Goal: Task Accomplishment & Management: Manage account settings

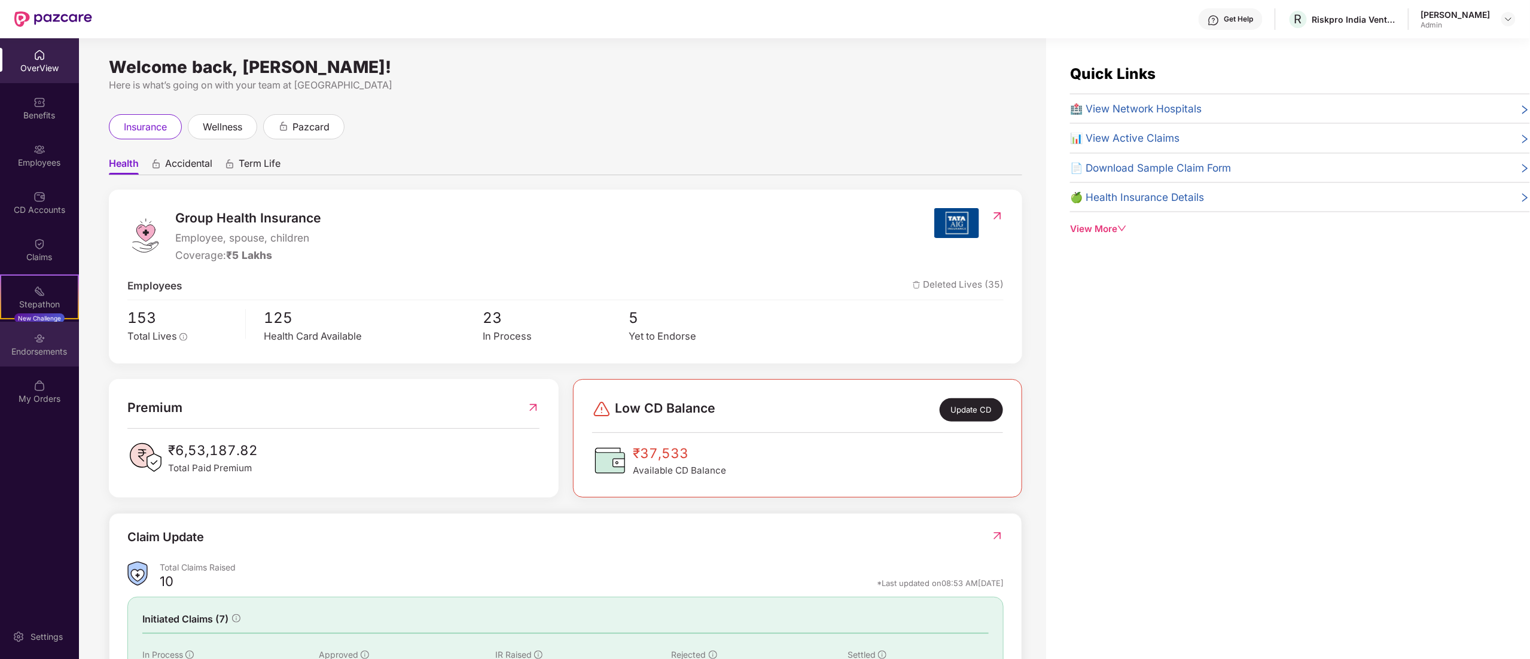
click at [39, 340] on img at bounding box center [39, 339] width 12 height 12
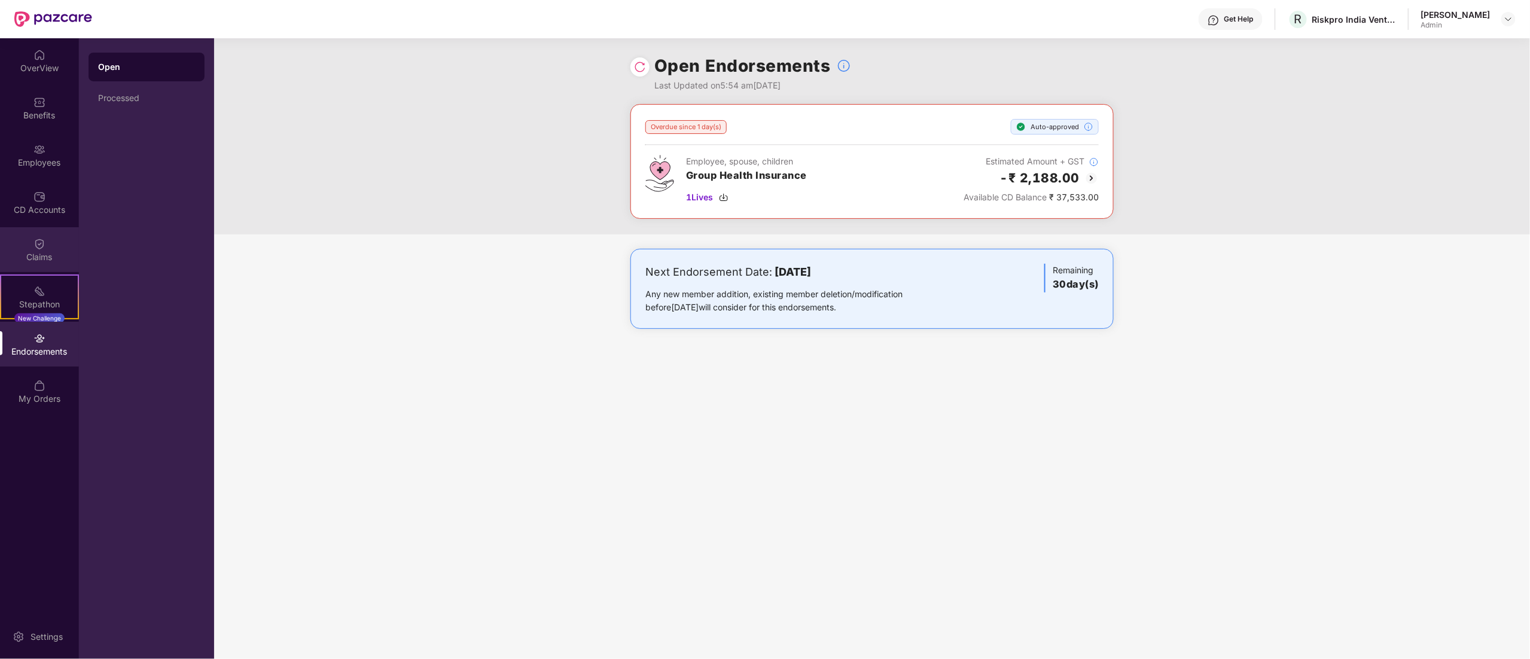
click at [43, 255] on div "Claims" at bounding box center [39, 257] width 79 height 12
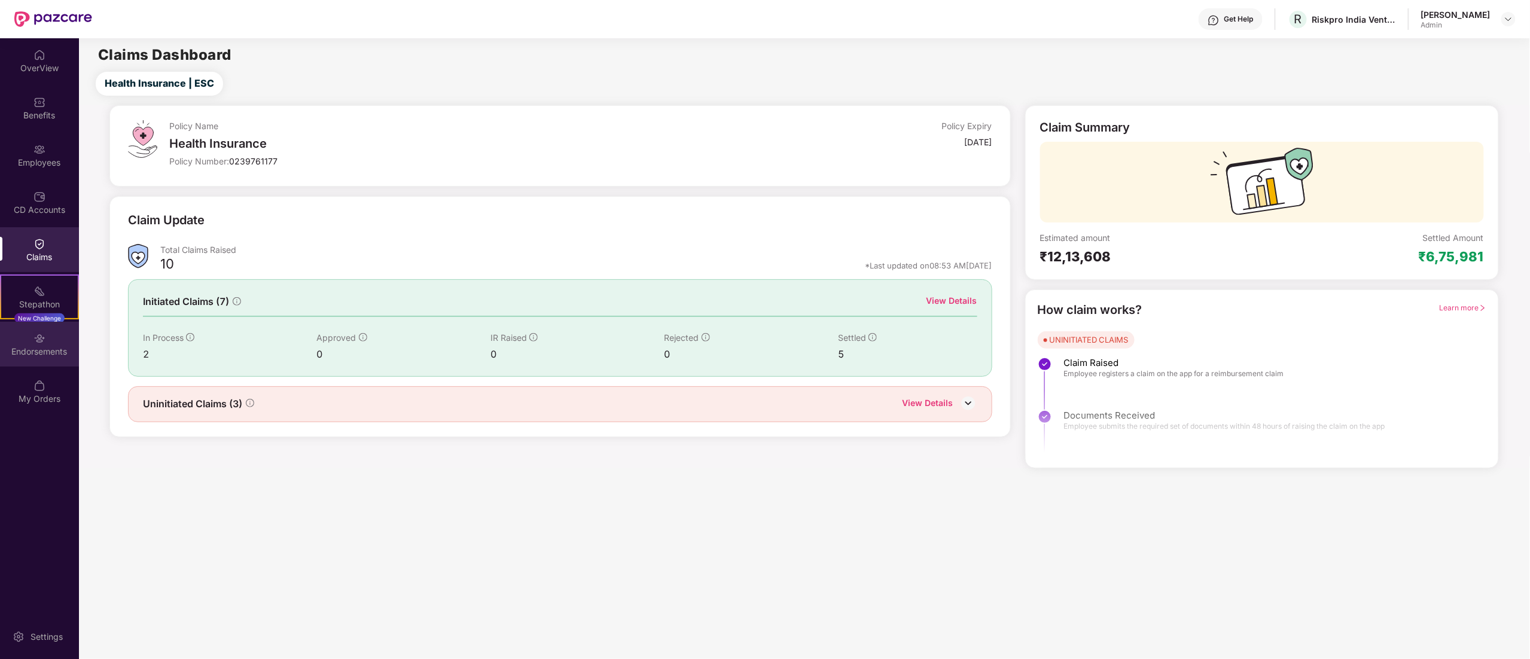
click at [34, 340] on img at bounding box center [39, 339] width 12 height 12
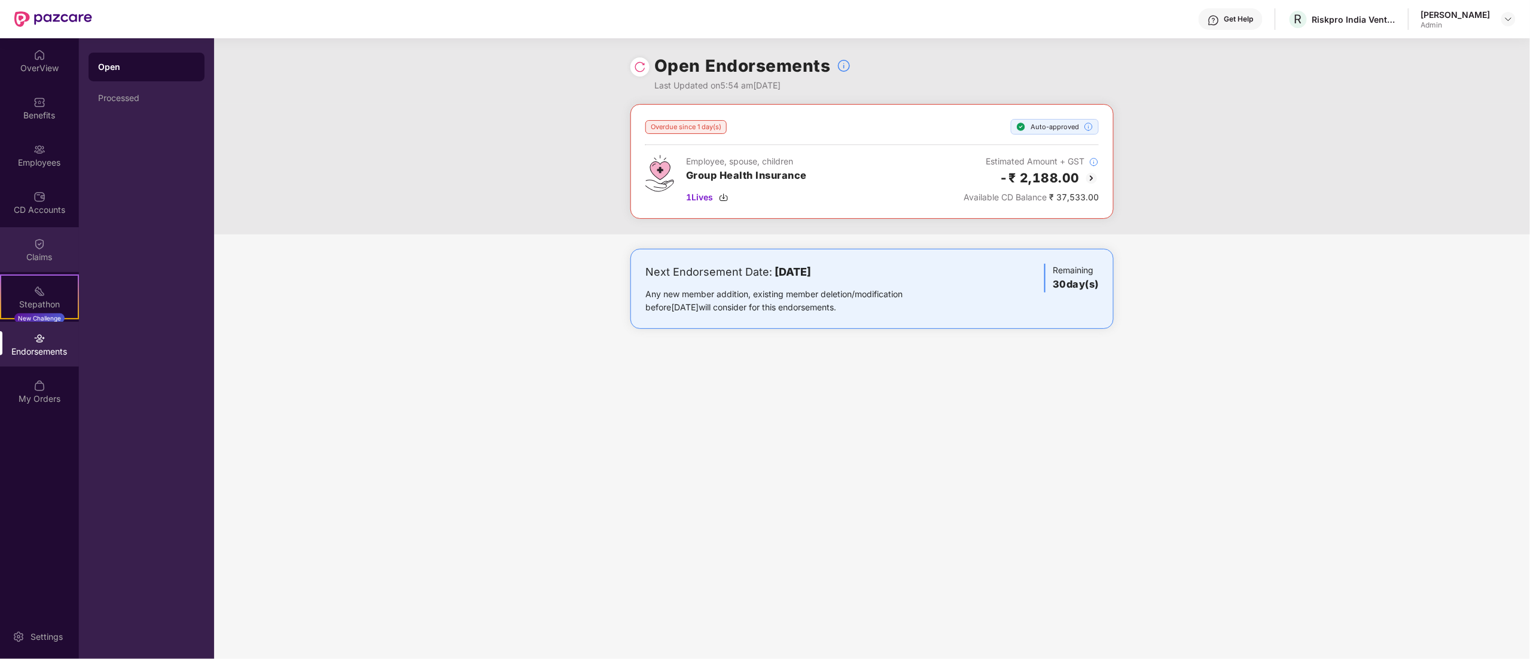
click at [33, 255] on div "Claims" at bounding box center [39, 257] width 79 height 12
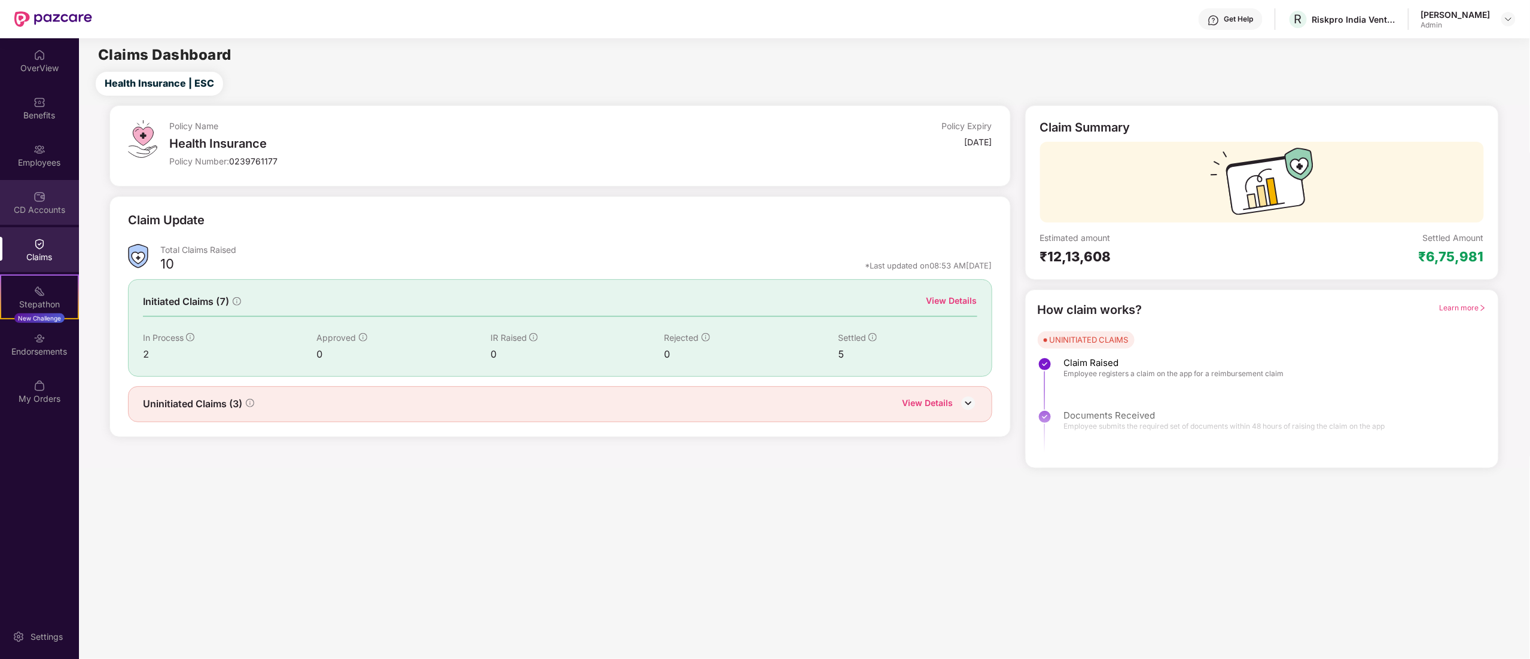
click at [46, 205] on div "CD Accounts" at bounding box center [39, 210] width 79 height 12
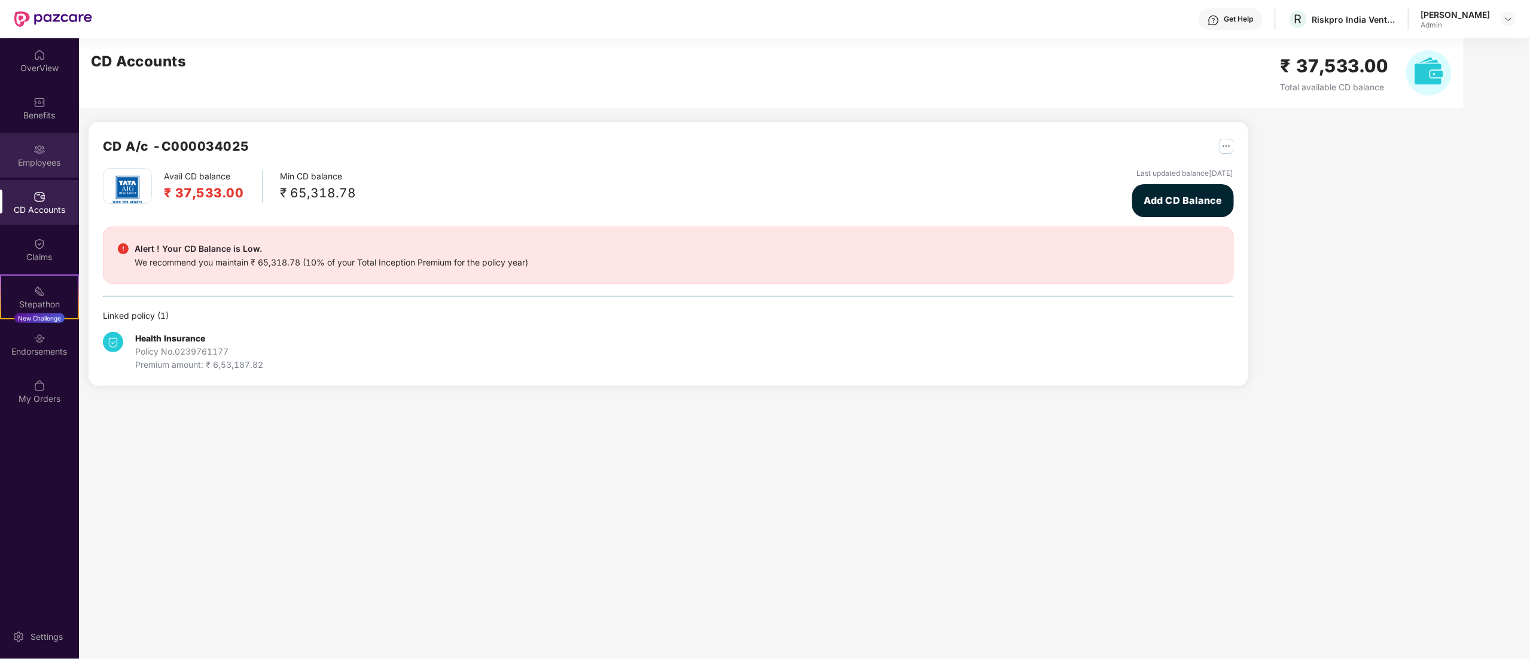
click at [70, 159] on div "Employees" at bounding box center [39, 163] width 79 height 12
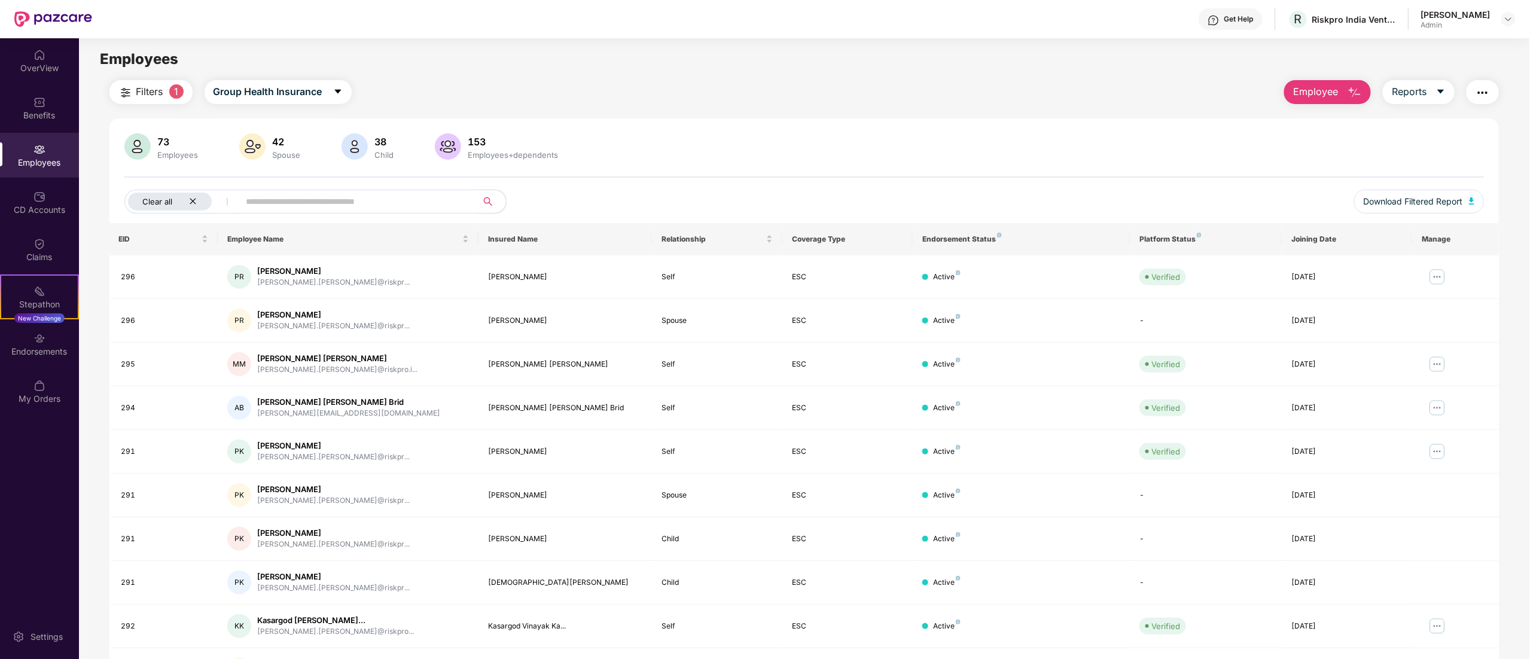
click at [193, 199] on icon "close" at bounding box center [193, 201] width 8 height 8
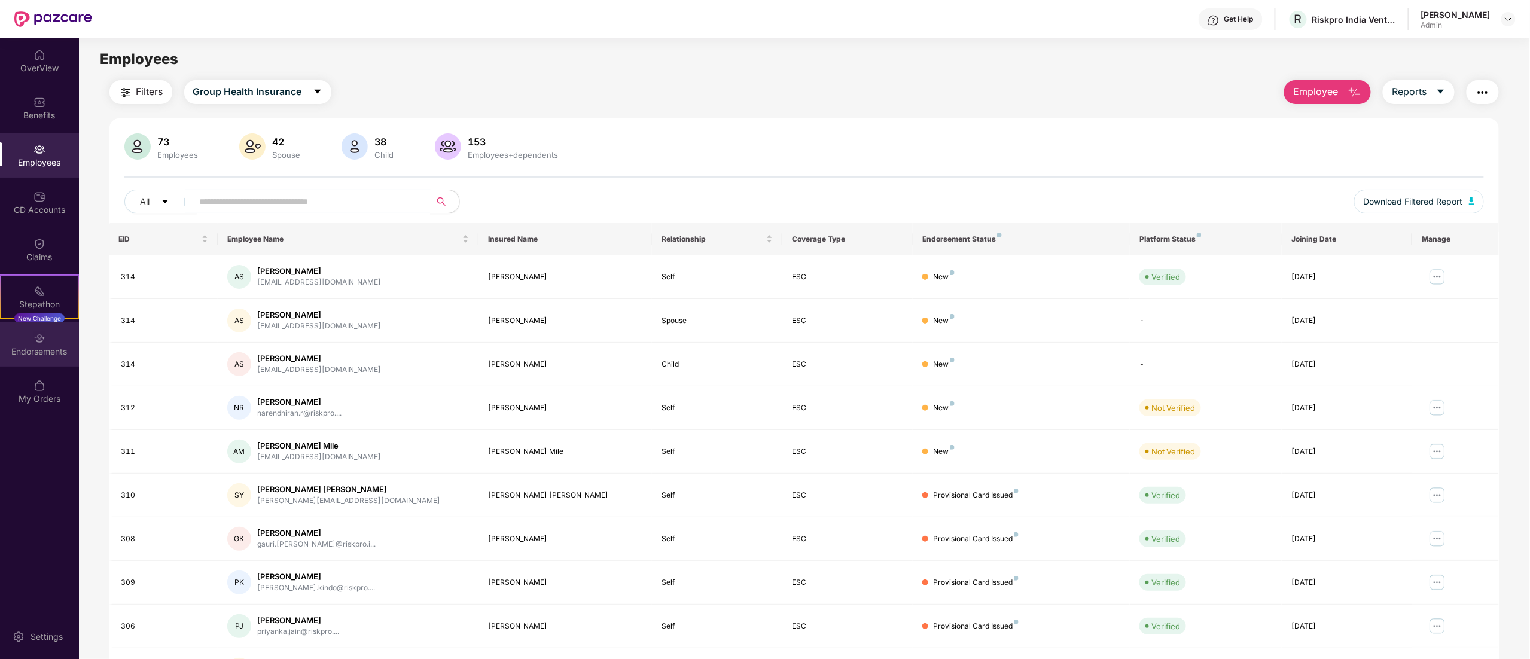
click at [23, 341] on div "Endorsements" at bounding box center [39, 344] width 79 height 45
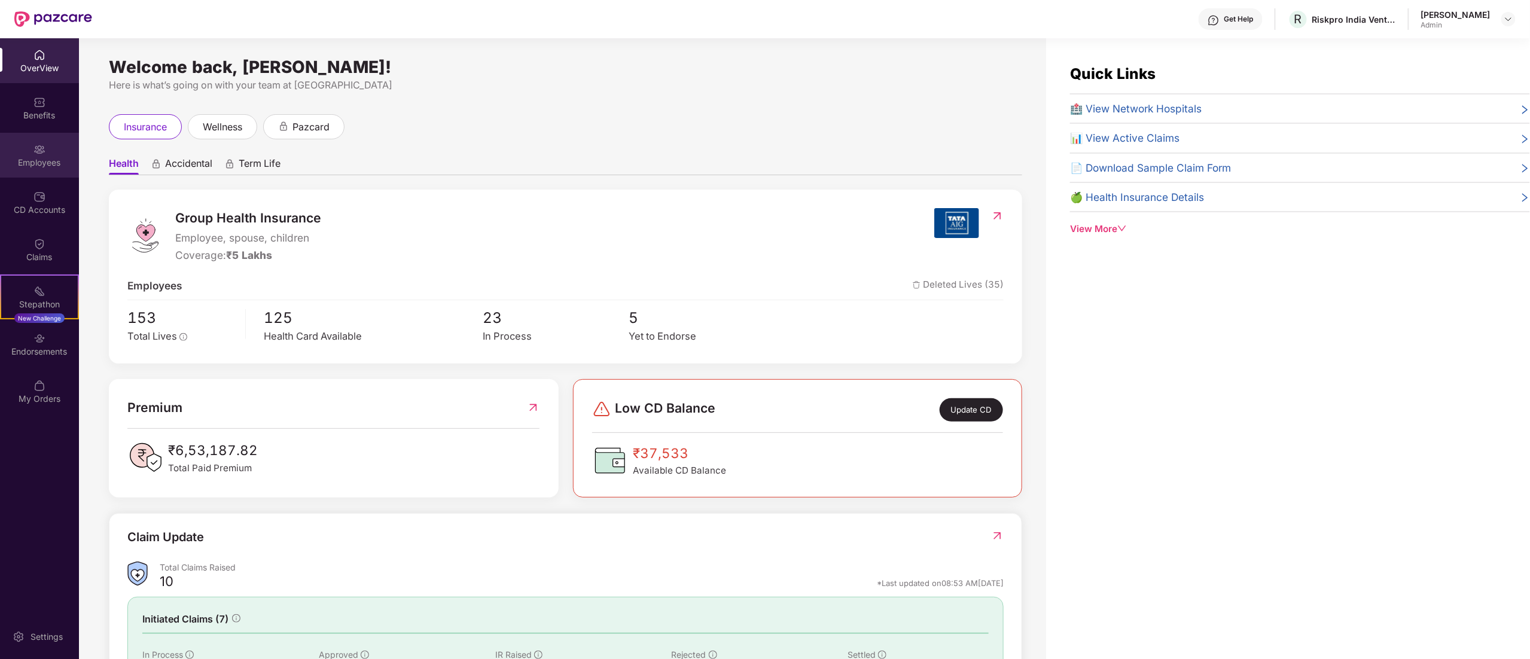
click at [48, 140] on div "Employees" at bounding box center [39, 155] width 79 height 45
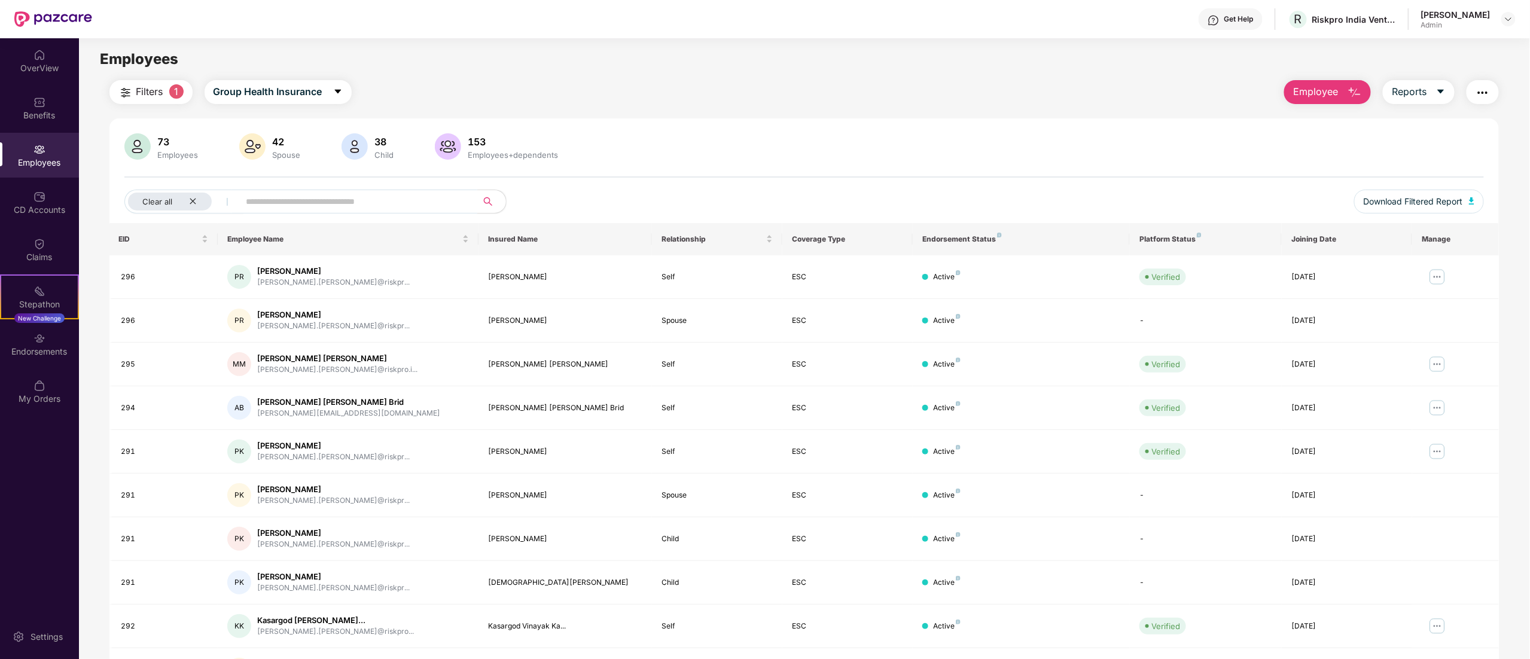
click at [352, 200] on input "text" at bounding box center [353, 202] width 215 height 18
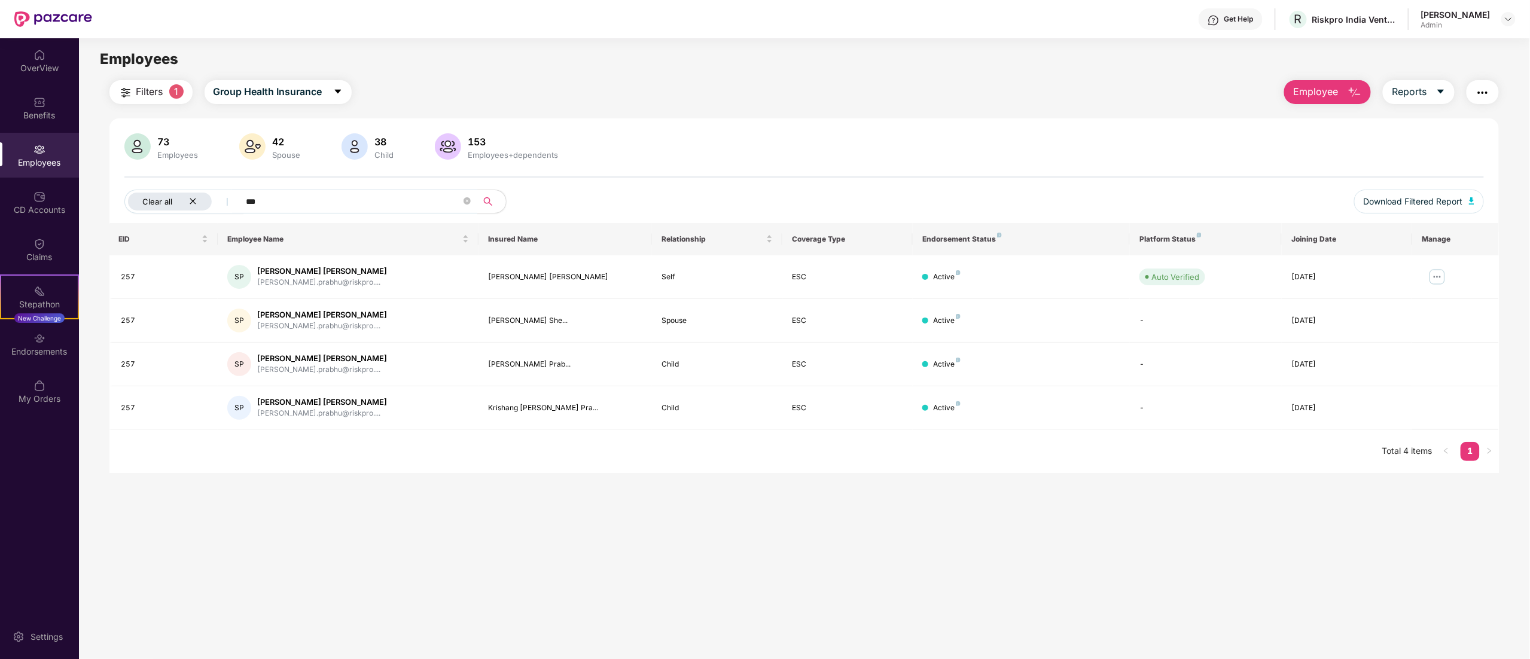
click at [194, 205] on icon "close" at bounding box center [193, 201] width 8 height 8
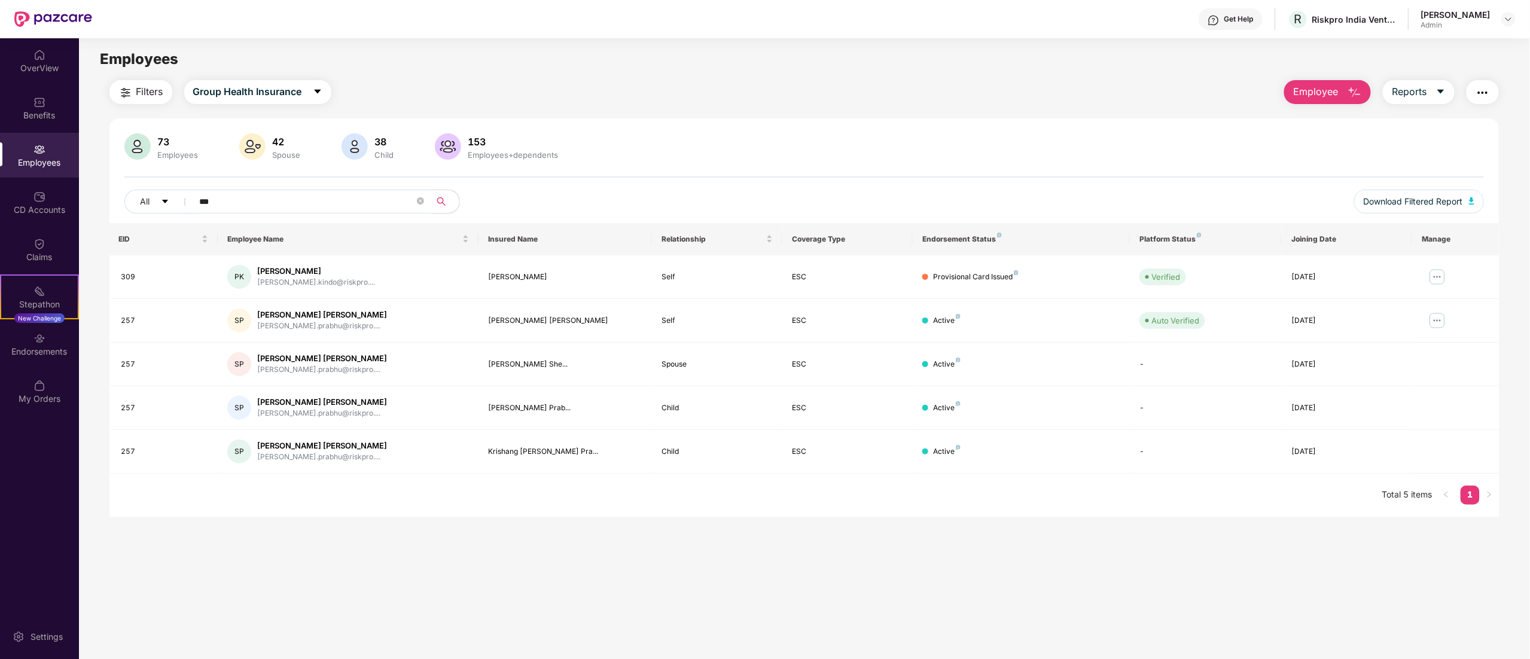
click at [226, 191] on span "***" at bounding box center [307, 202] width 245 height 24
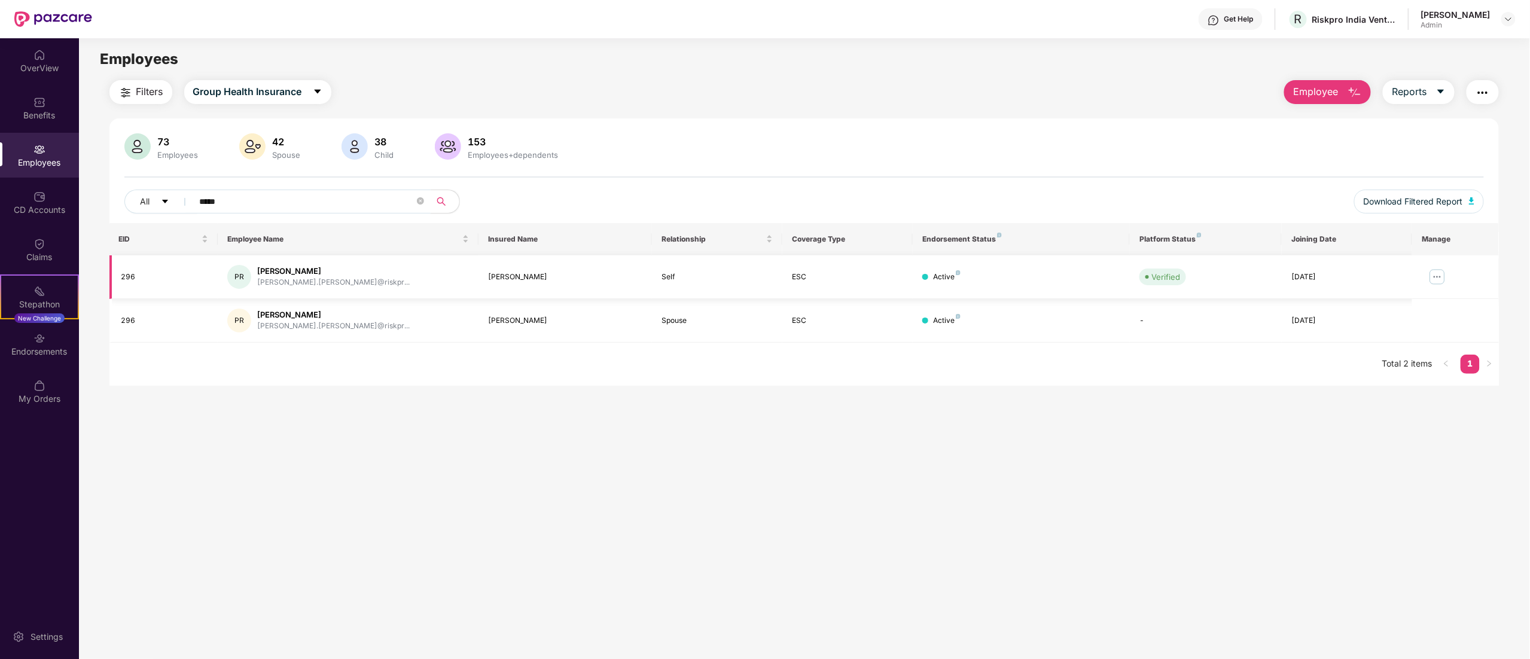
type input "*****"
click at [1430, 273] on img at bounding box center [1436, 276] width 19 height 19
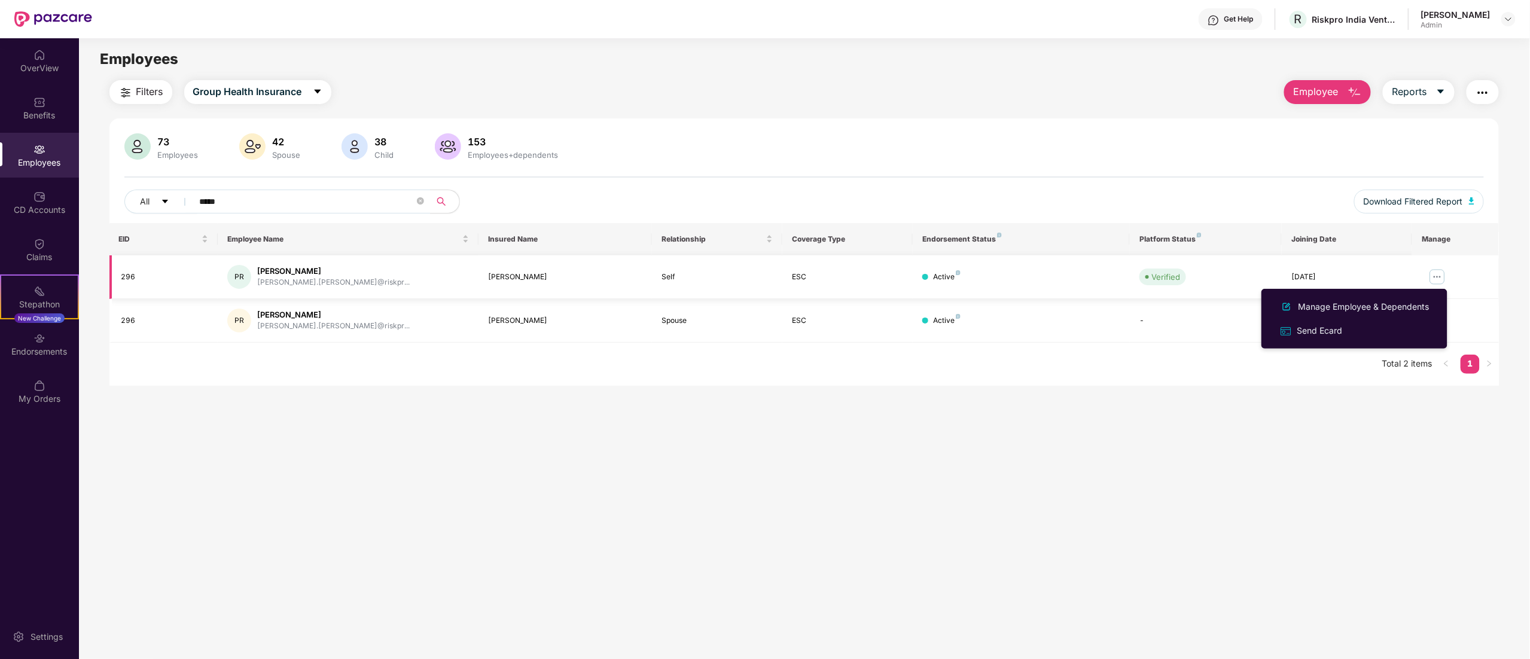
click at [502, 277] on div "[PERSON_NAME]" at bounding box center [565, 277] width 154 height 11
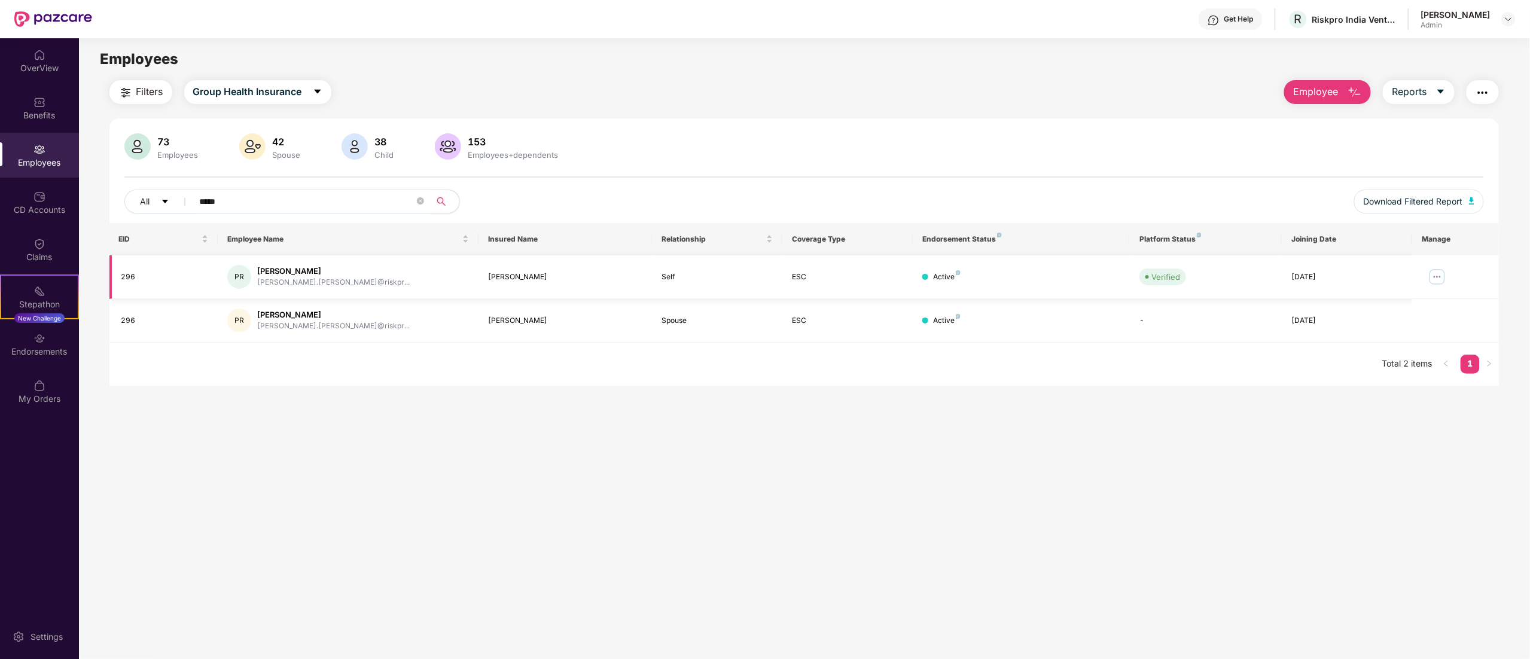
click at [1433, 276] on img at bounding box center [1436, 276] width 19 height 19
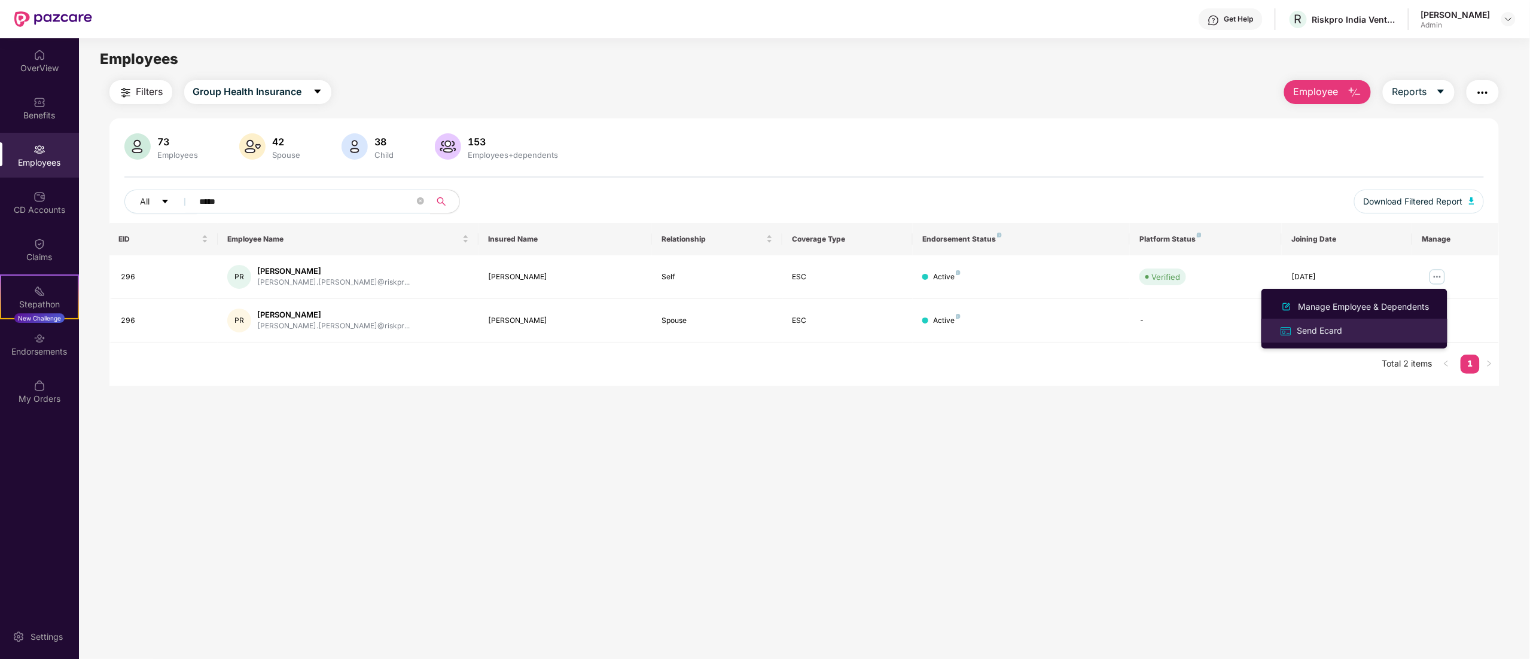
click at [1375, 322] on li "Send Ecard" at bounding box center [1354, 331] width 186 height 24
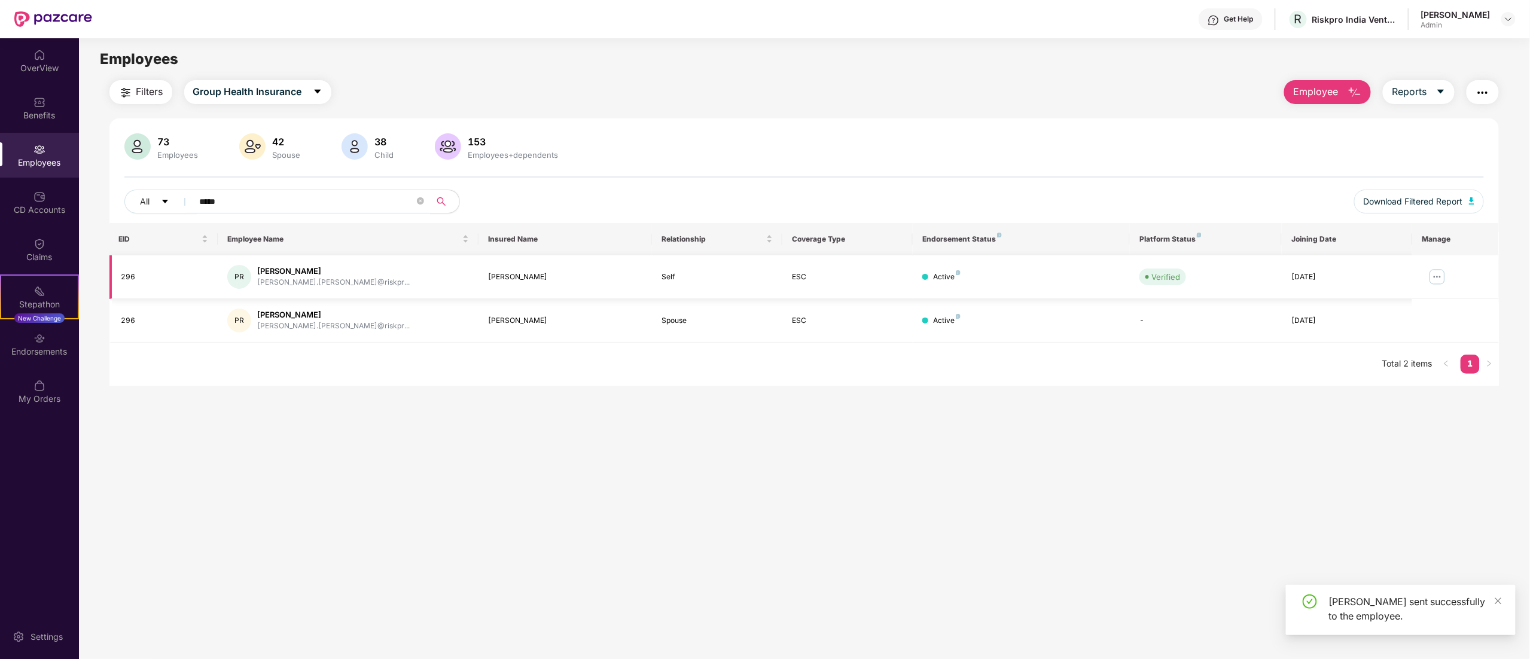
click at [1444, 277] on img at bounding box center [1436, 276] width 19 height 19
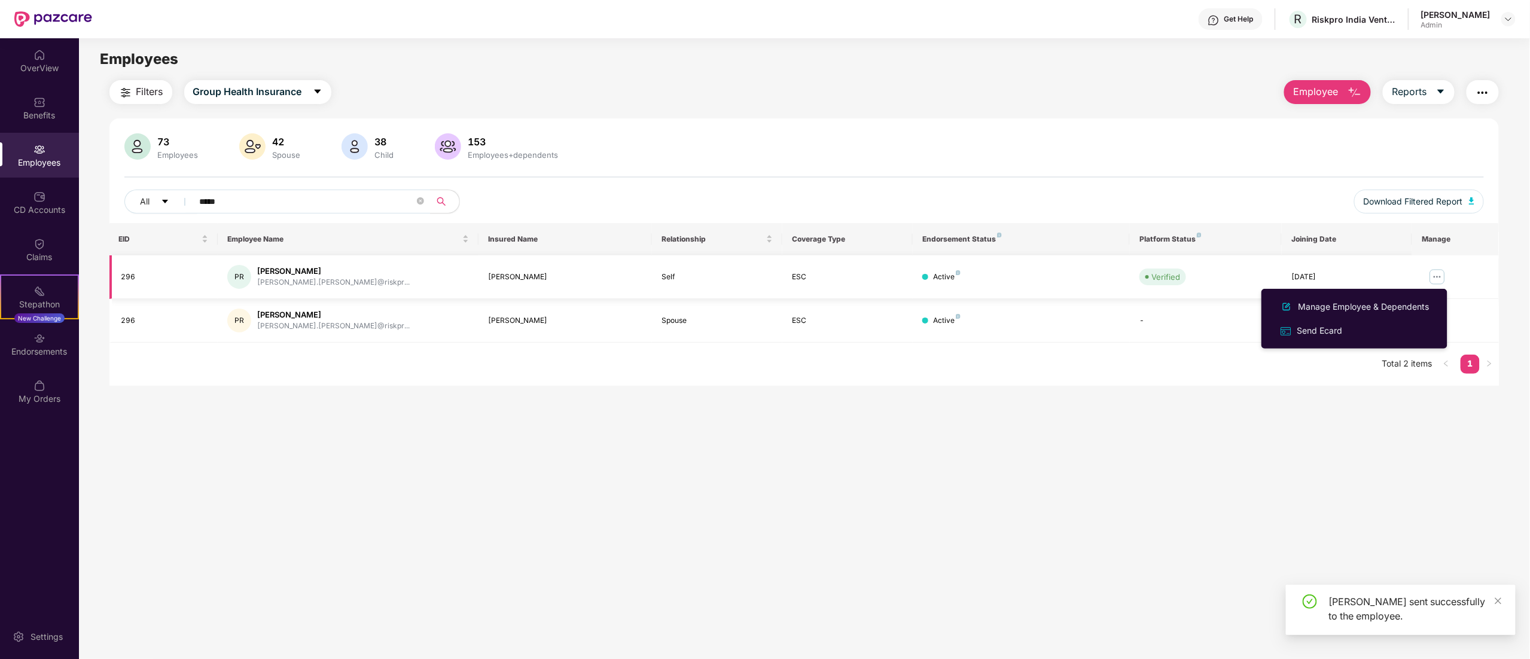
click at [1241, 286] on td "Verified" at bounding box center [1206, 277] width 152 height 44
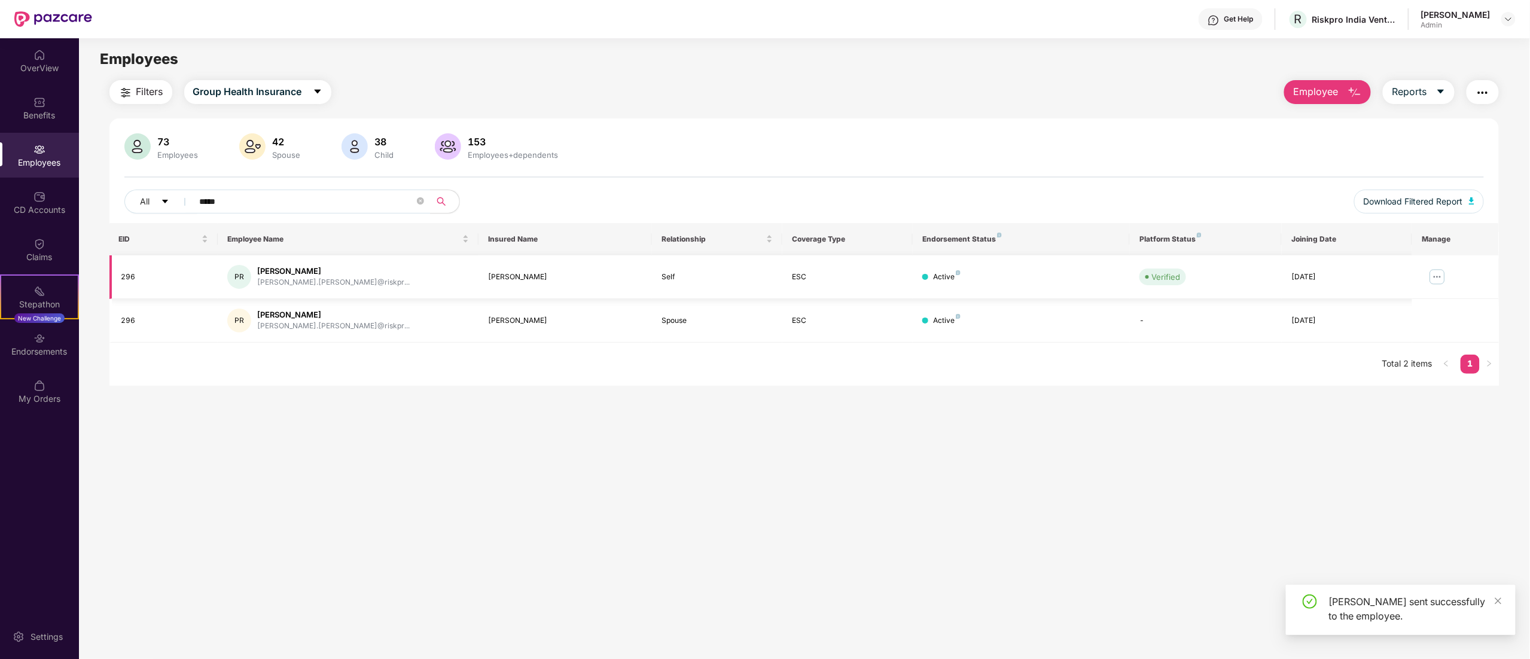
click at [1436, 274] on img at bounding box center [1436, 276] width 19 height 19
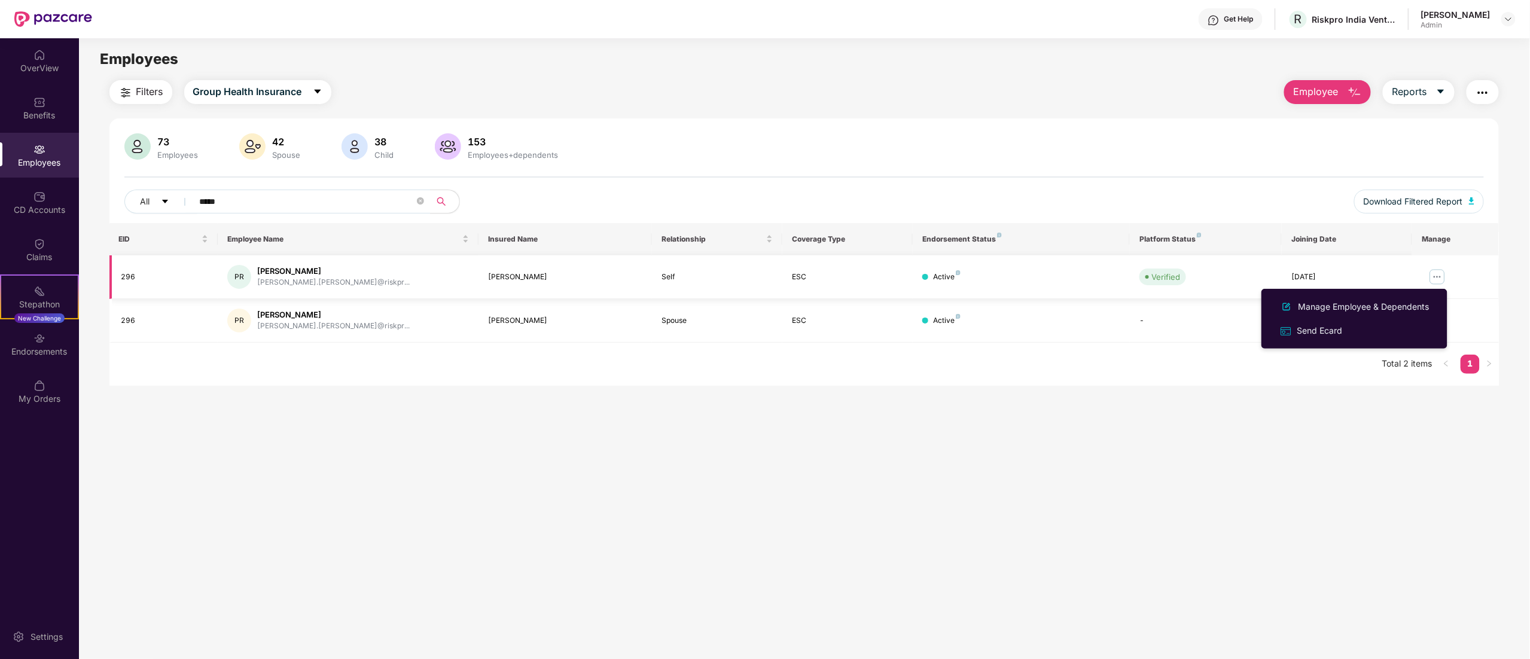
click at [1232, 274] on div "Verified" at bounding box center [1205, 277] width 133 height 17
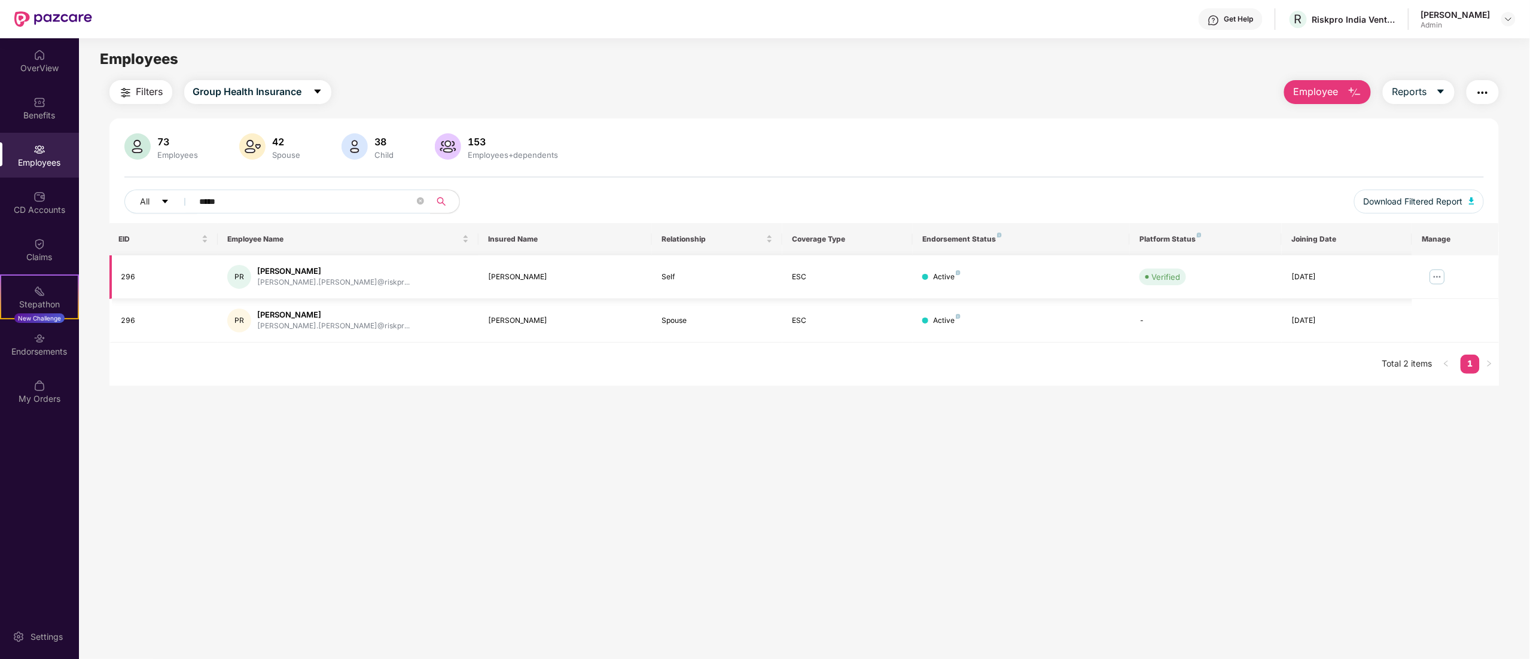
click at [1430, 274] on img at bounding box center [1436, 276] width 19 height 19
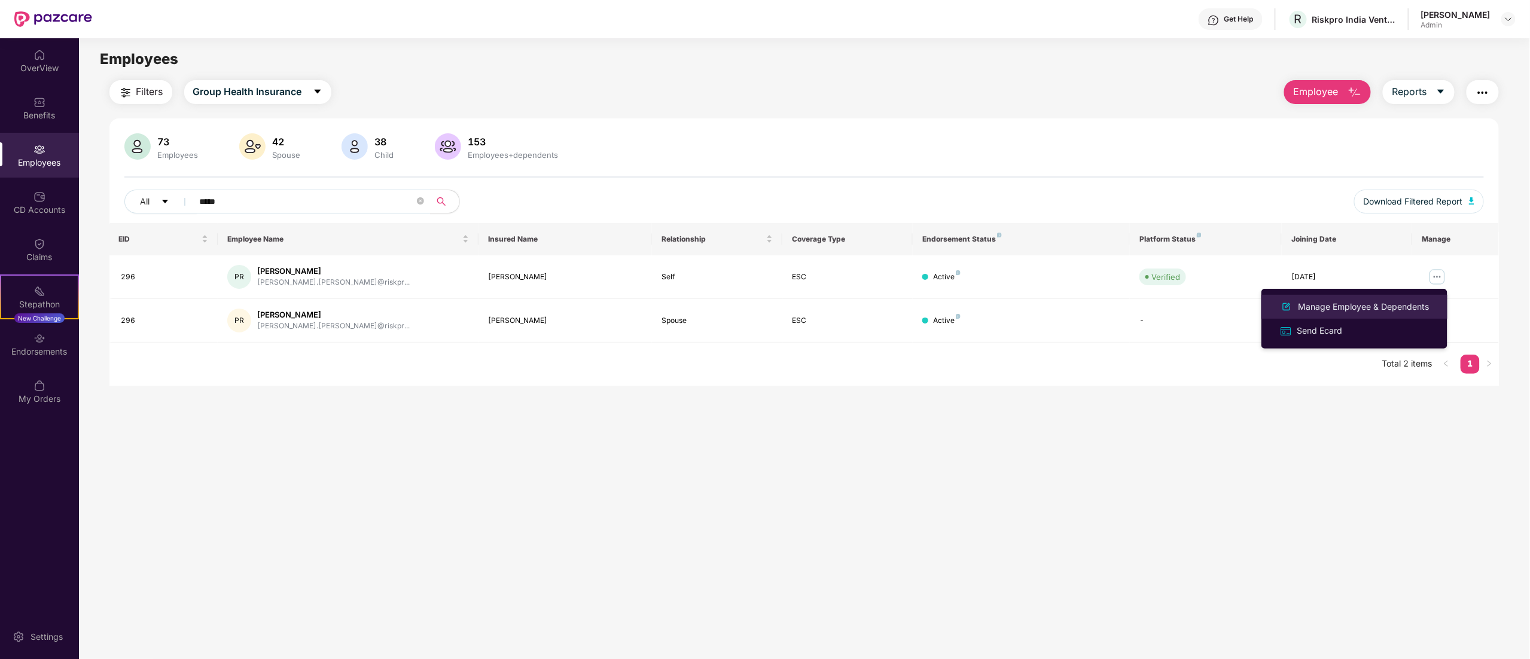
click at [1393, 301] on div "Manage Employee & Dependents" at bounding box center [1364, 306] width 136 height 13
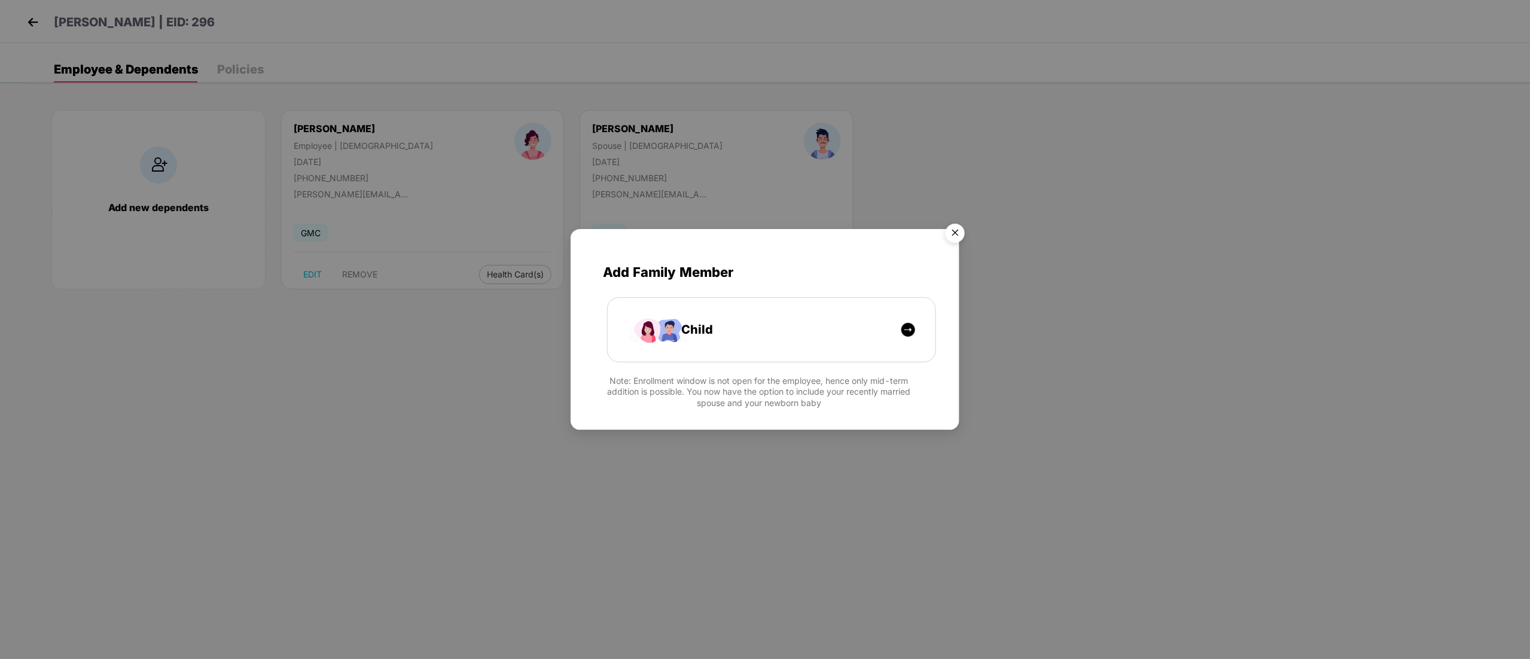
click at [941, 236] on img "Close" at bounding box center [954, 234] width 33 height 33
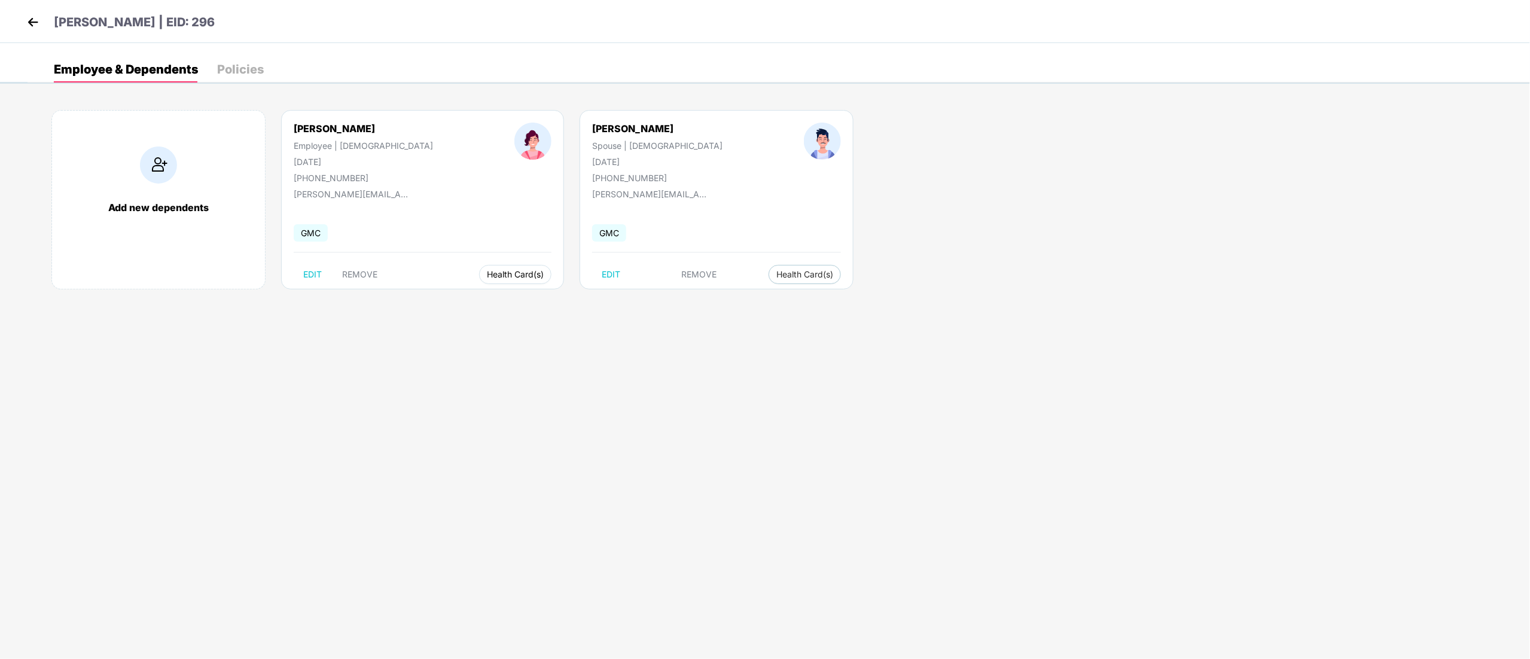
click at [487, 277] on span "Health Card(s)" at bounding box center [515, 275] width 57 height 6
click at [531, 301] on img at bounding box center [528, 300] width 12 height 12
click at [32, 16] on img at bounding box center [33, 22] width 18 height 18
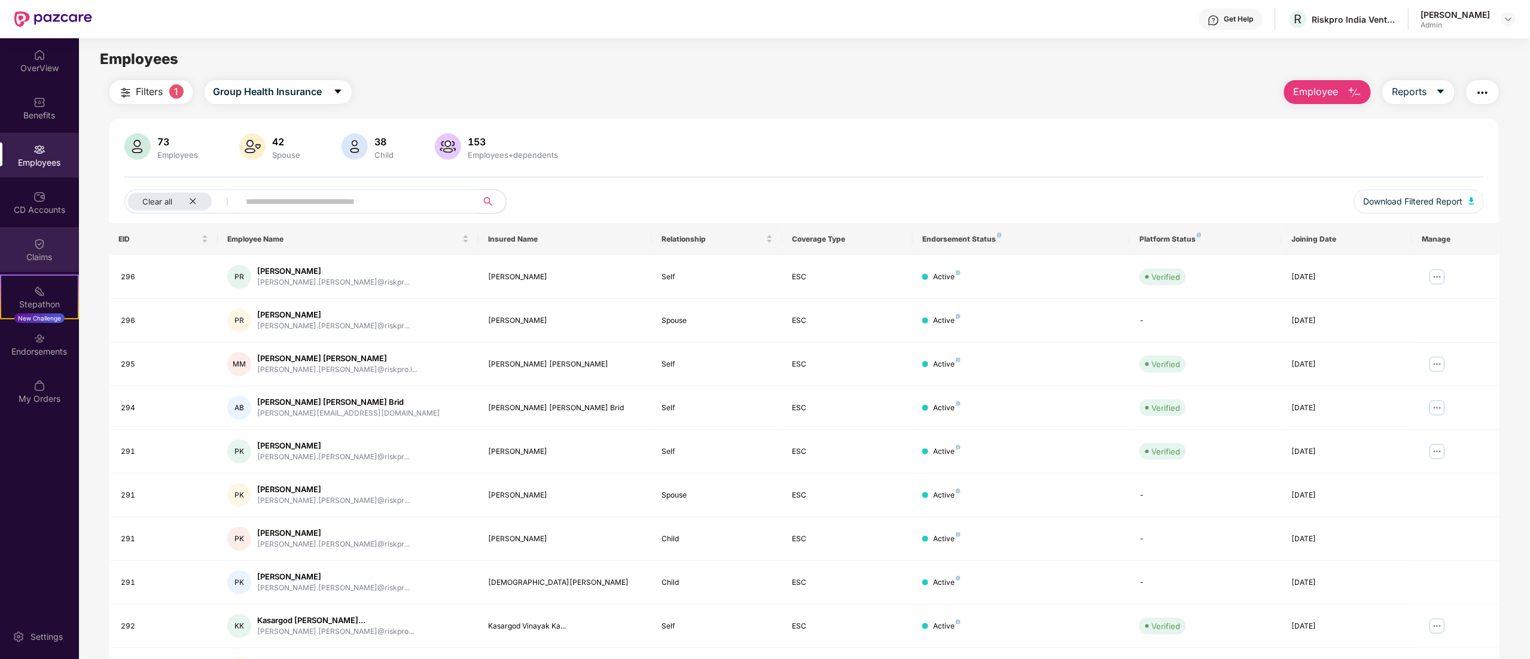
click at [51, 249] on div "Claims" at bounding box center [39, 249] width 79 height 45
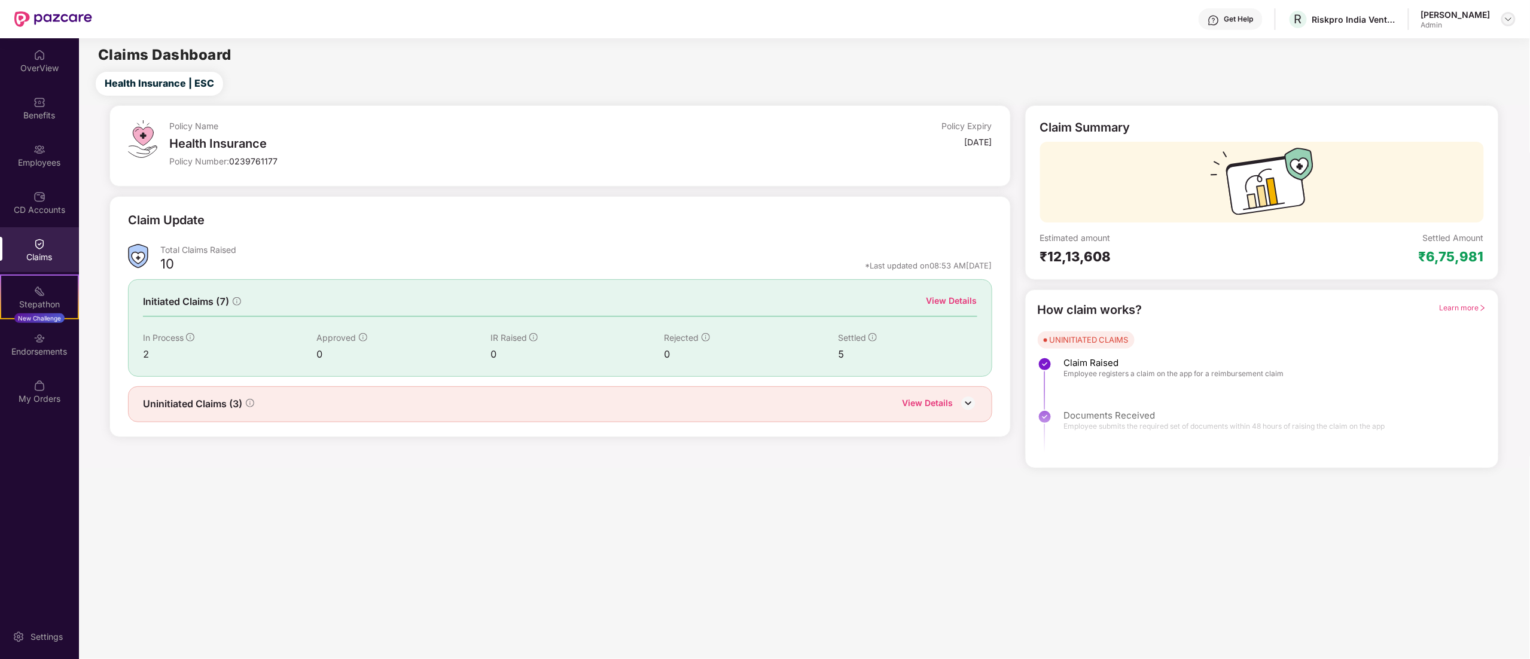
click at [1511, 19] on img at bounding box center [1508, 19] width 10 height 10
click at [1408, 50] on div "Switch to User view" at bounding box center [1451, 47] width 155 height 23
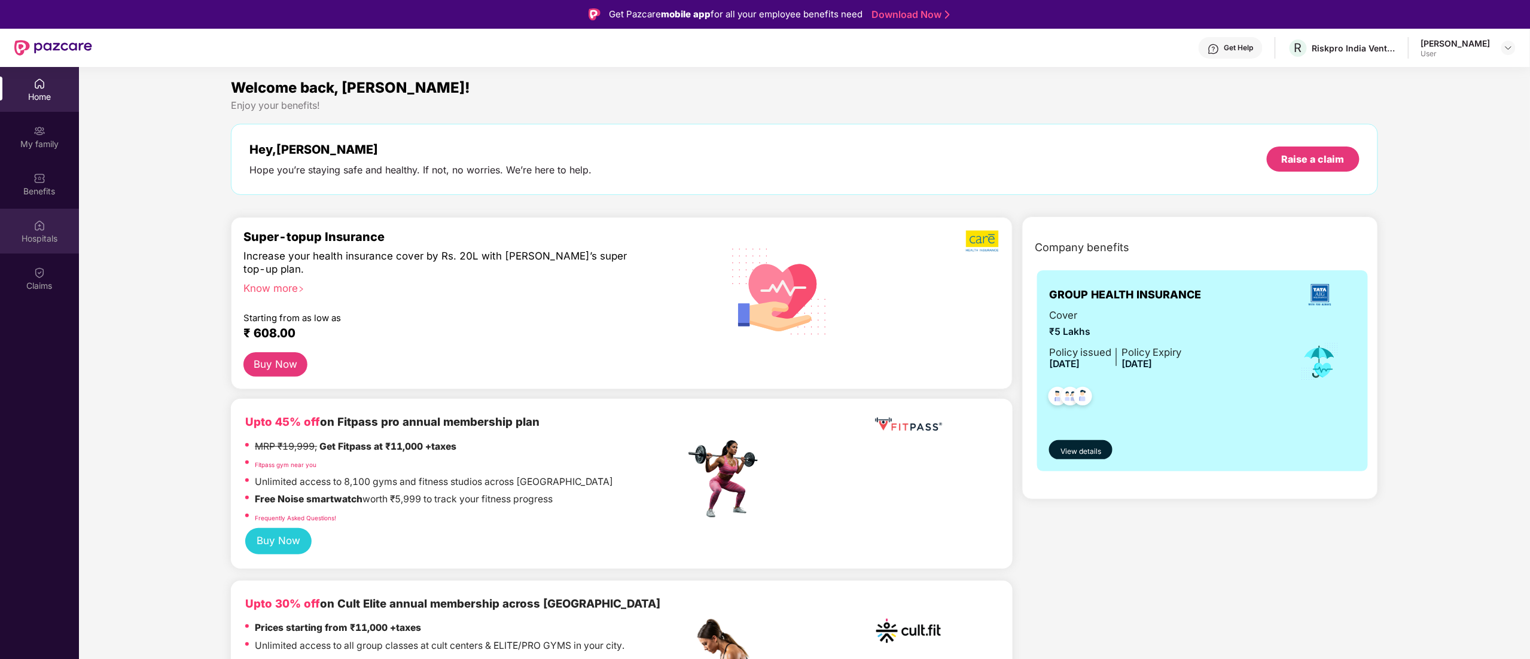
click at [36, 222] on img at bounding box center [39, 225] width 12 height 12
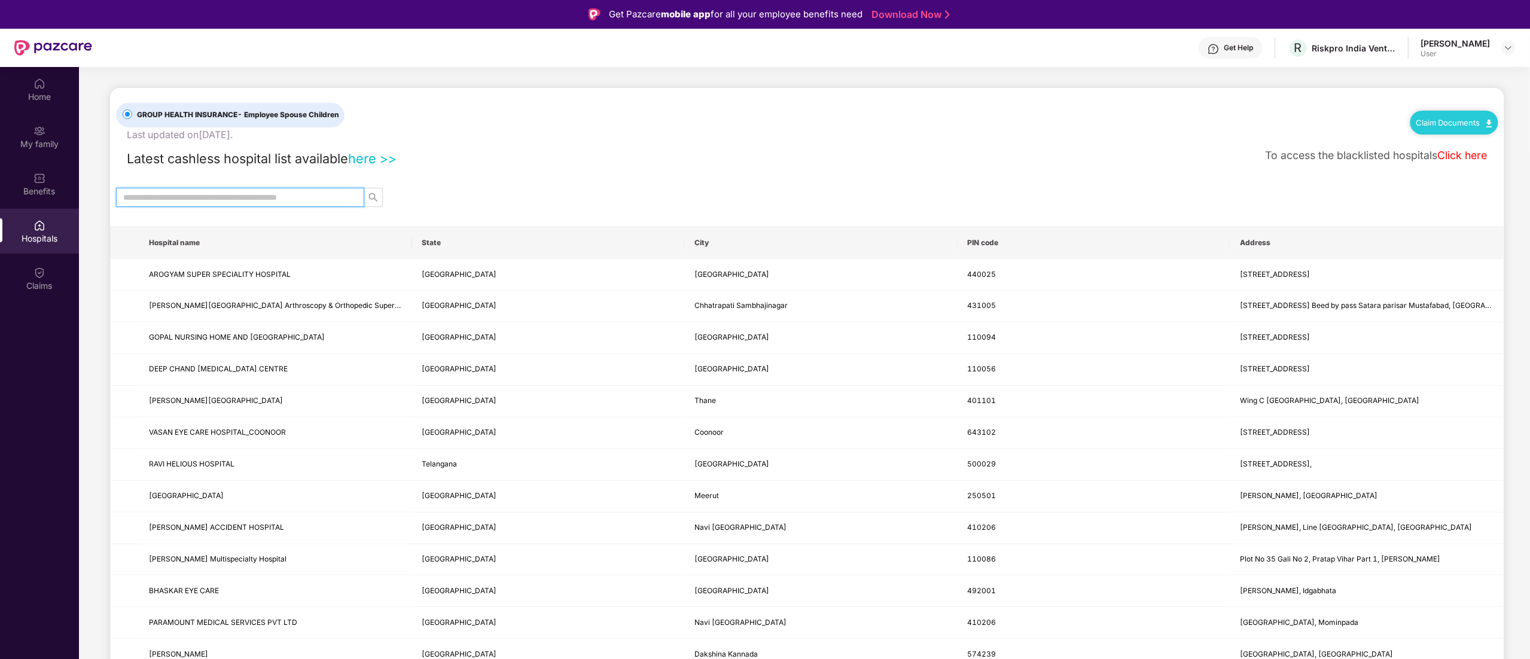
click at [208, 193] on input "text" at bounding box center [235, 197] width 224 height 13
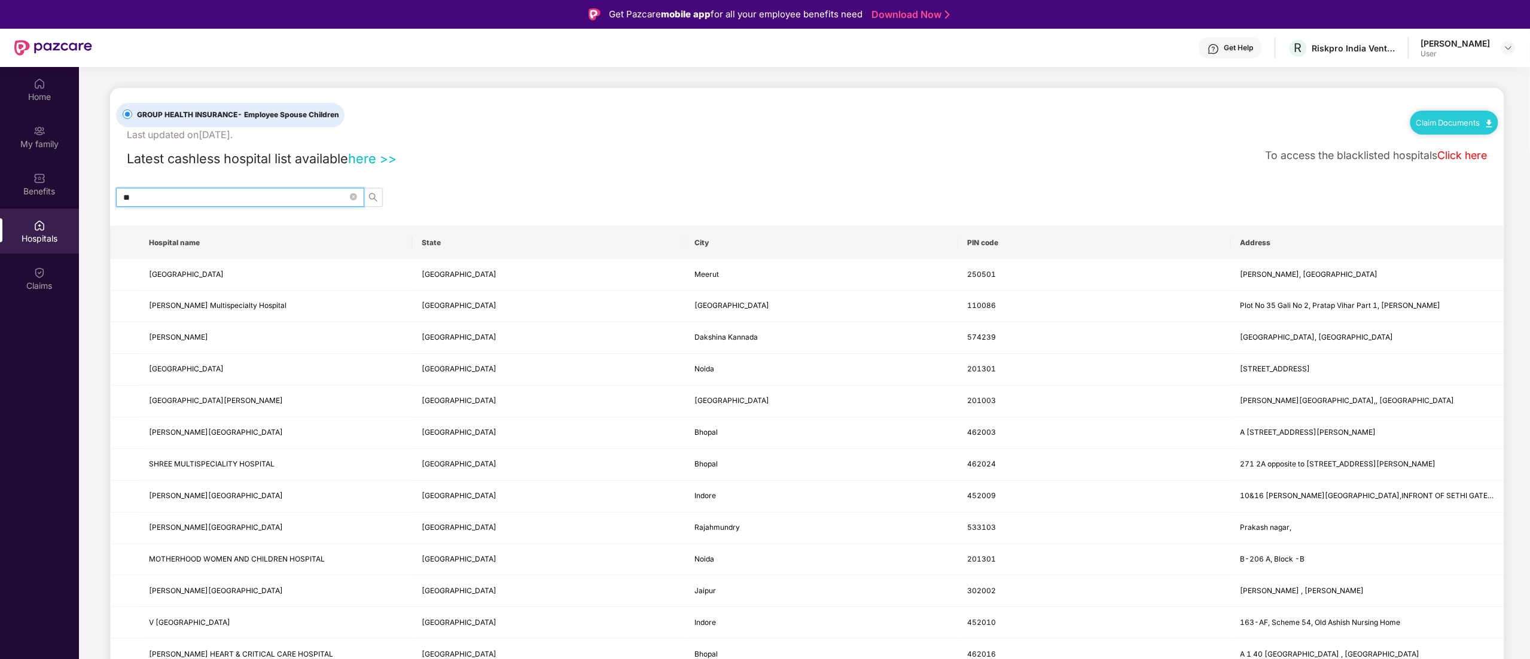
type input "*"
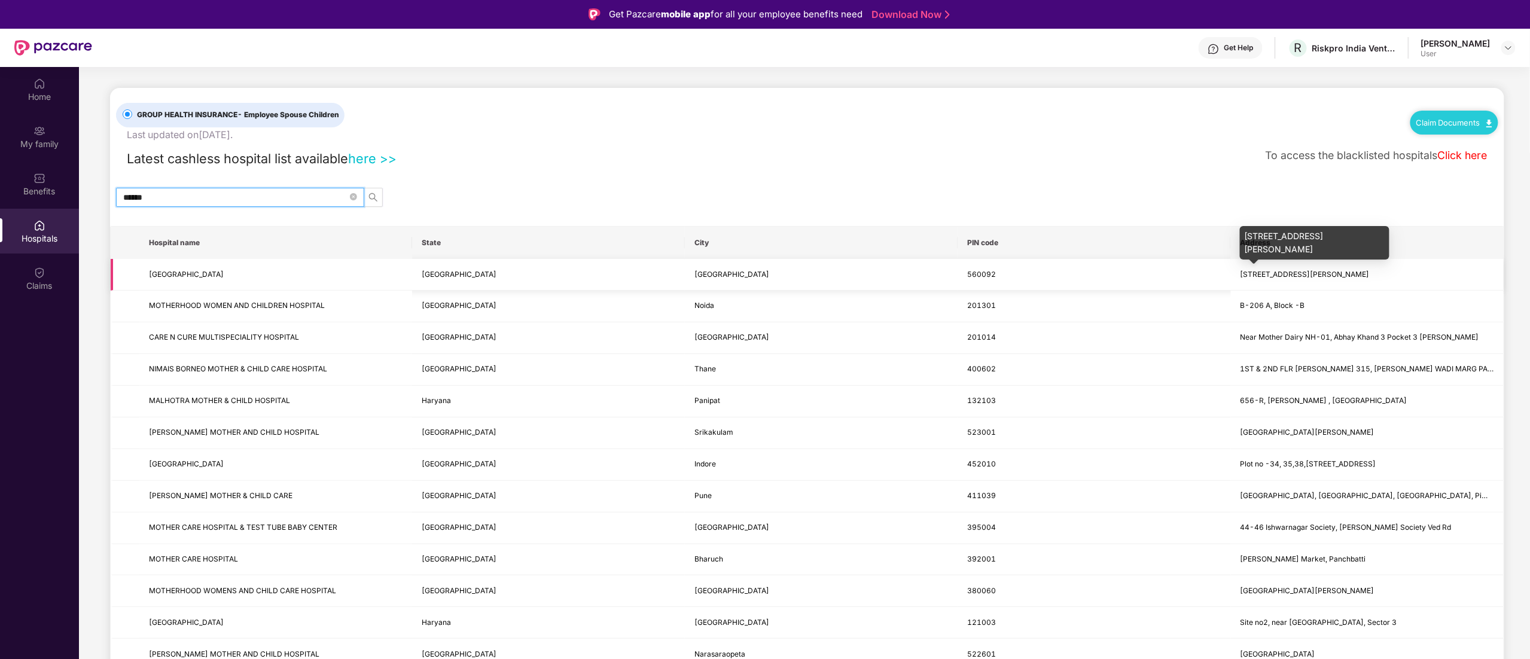
click at [1323, 272] on span "[STREET_ADDRESS][PERSON_NAME]" at bounding box center [1304, 274] width 129 height 9
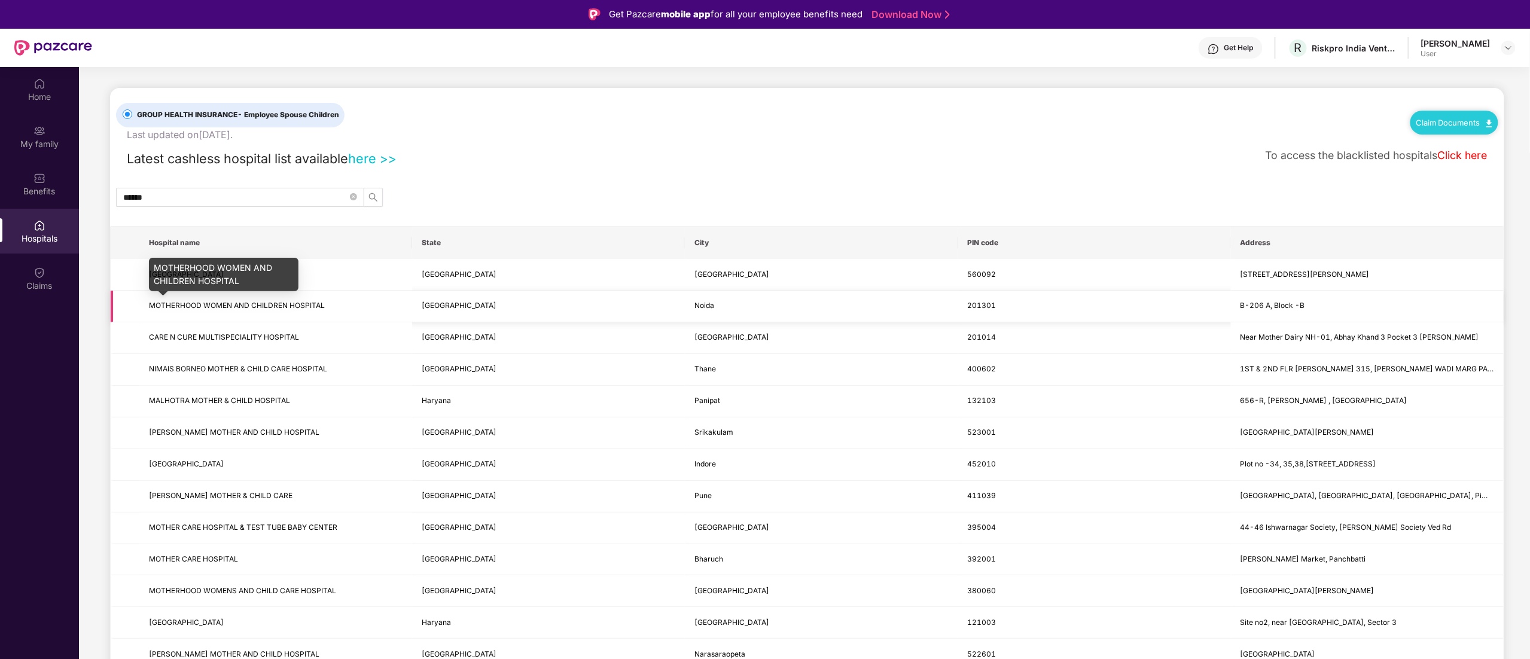
click at [307, 304] on span "MOTHERHOOD WOMEN AND CHILDREN HOSPITAL" at bounding box center [237, 305] width 176 height 9
click at [1246, 308] on span "B-206 A, Block -B" at bounding box center [1272, 305] width 65 height 9
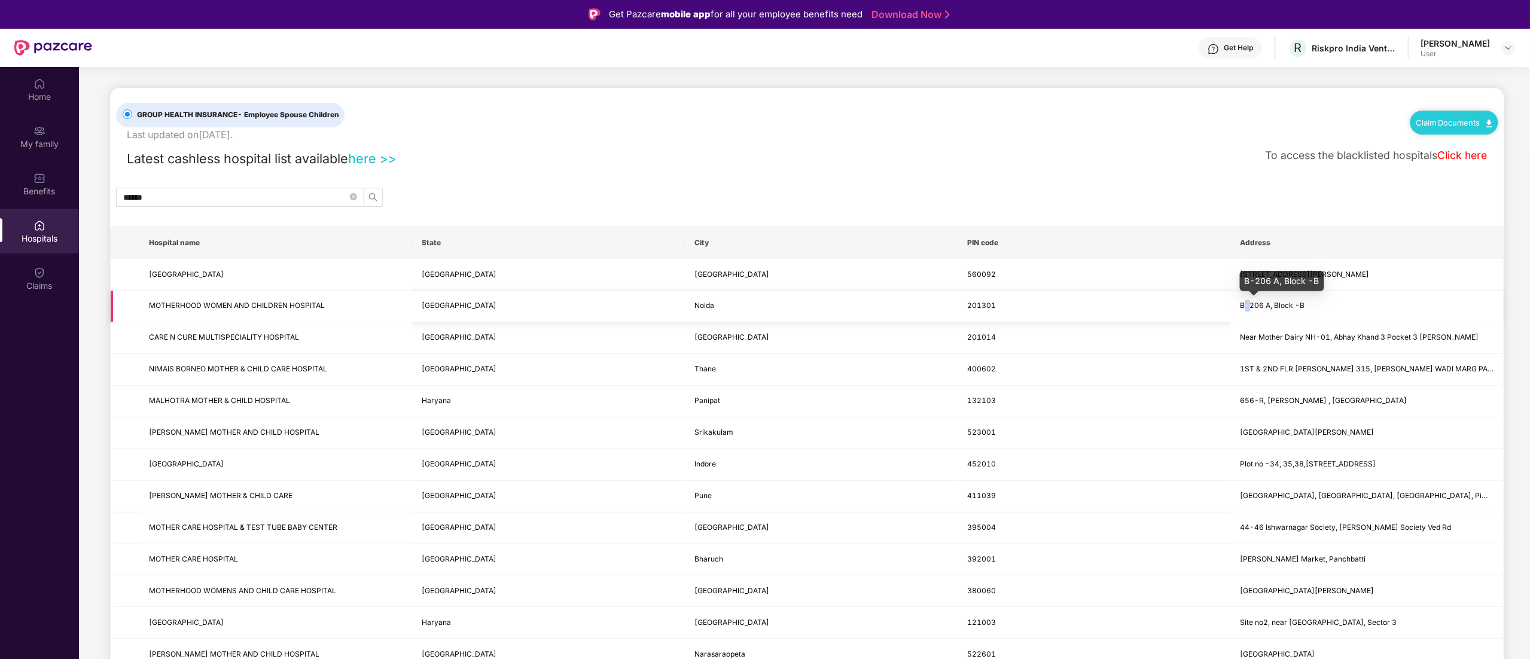
click at [1246, 308] on span "B-206 A, Block -B" at bounding box center [1272, 305] width 65 height 9
click at [328, 195] on input "******" at bounding box center [235, 197] width 224 height 13
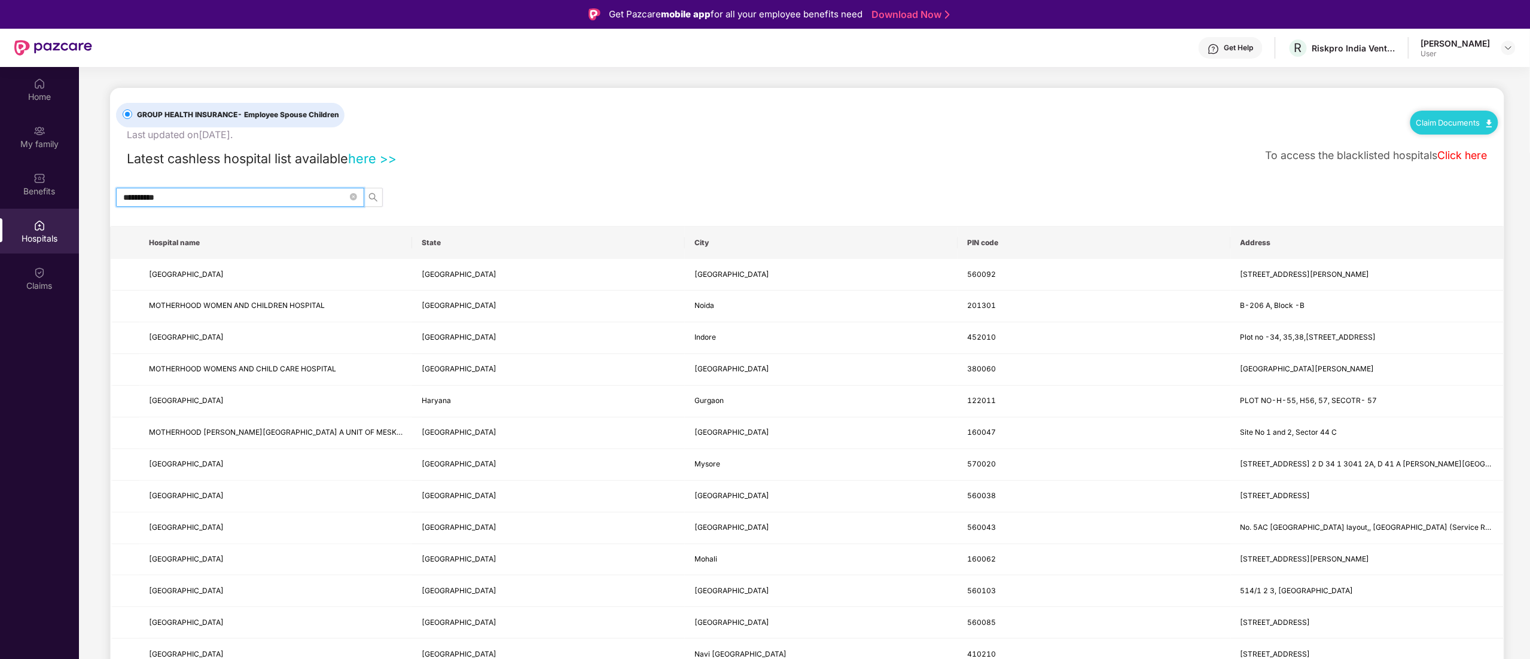
click at [1241, 152] on div "Latest cashless hospital list available here >> To access the blacklisted hospi…" at bounding box center [807, 155] width 1382 height 26
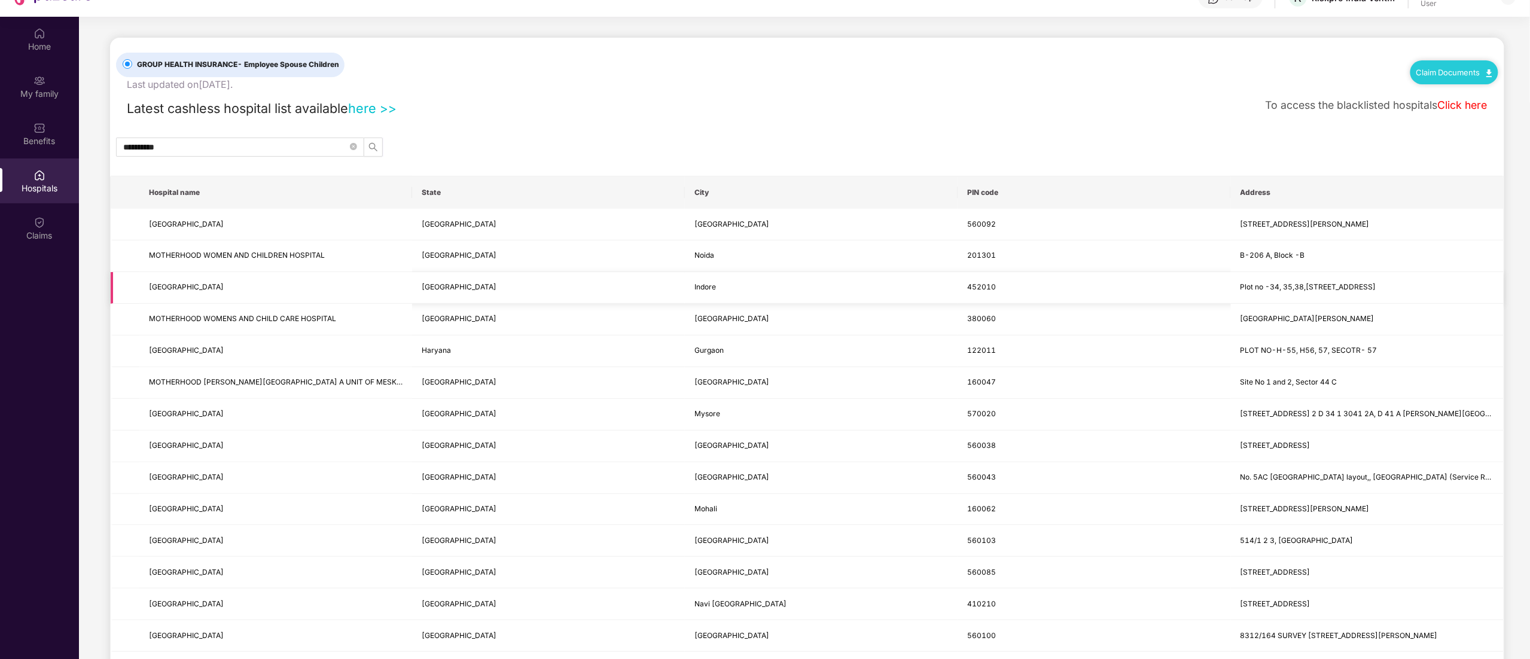
scroll to position [67, 0]
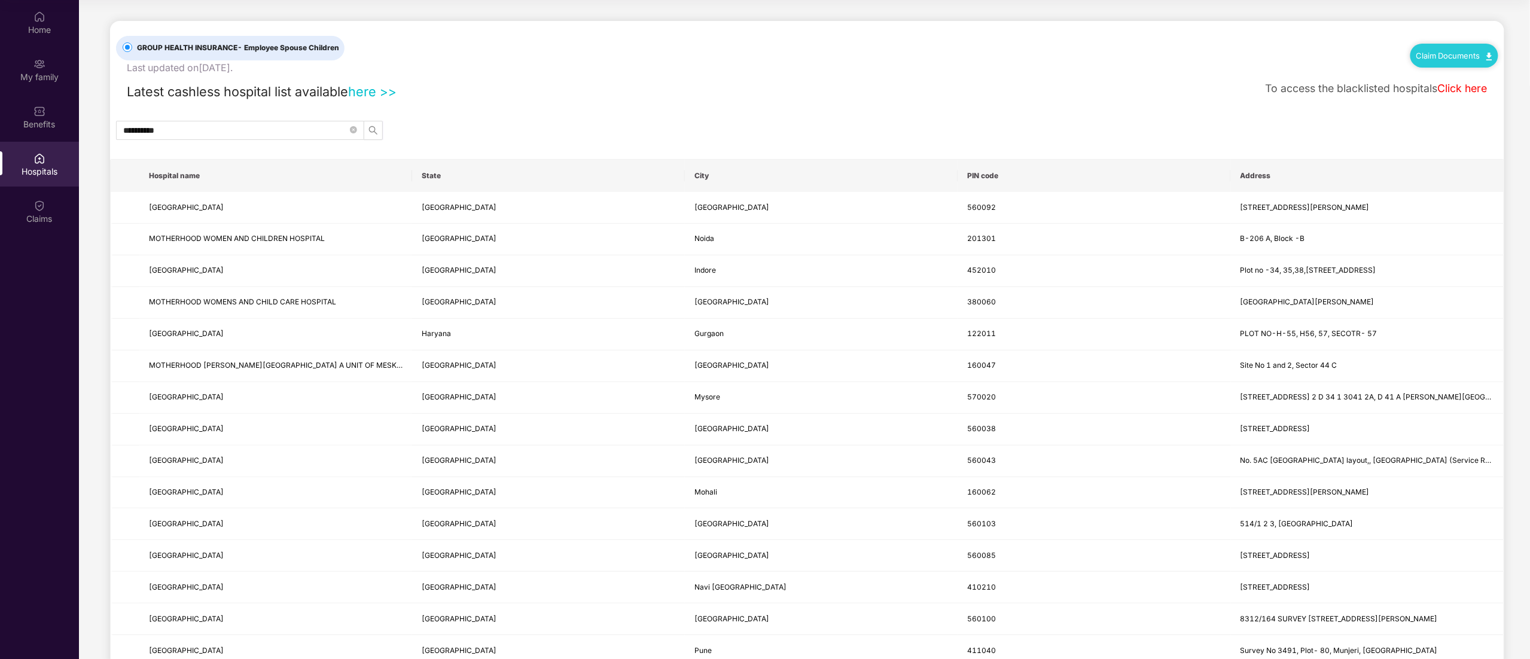
click at [278, 117] on div "**********" at bounding box center [807, 386] width 1394 height 730
click at [288, 121] on span "**********" at bounding box center [240, 130] width 248 height 19
type input "**********"
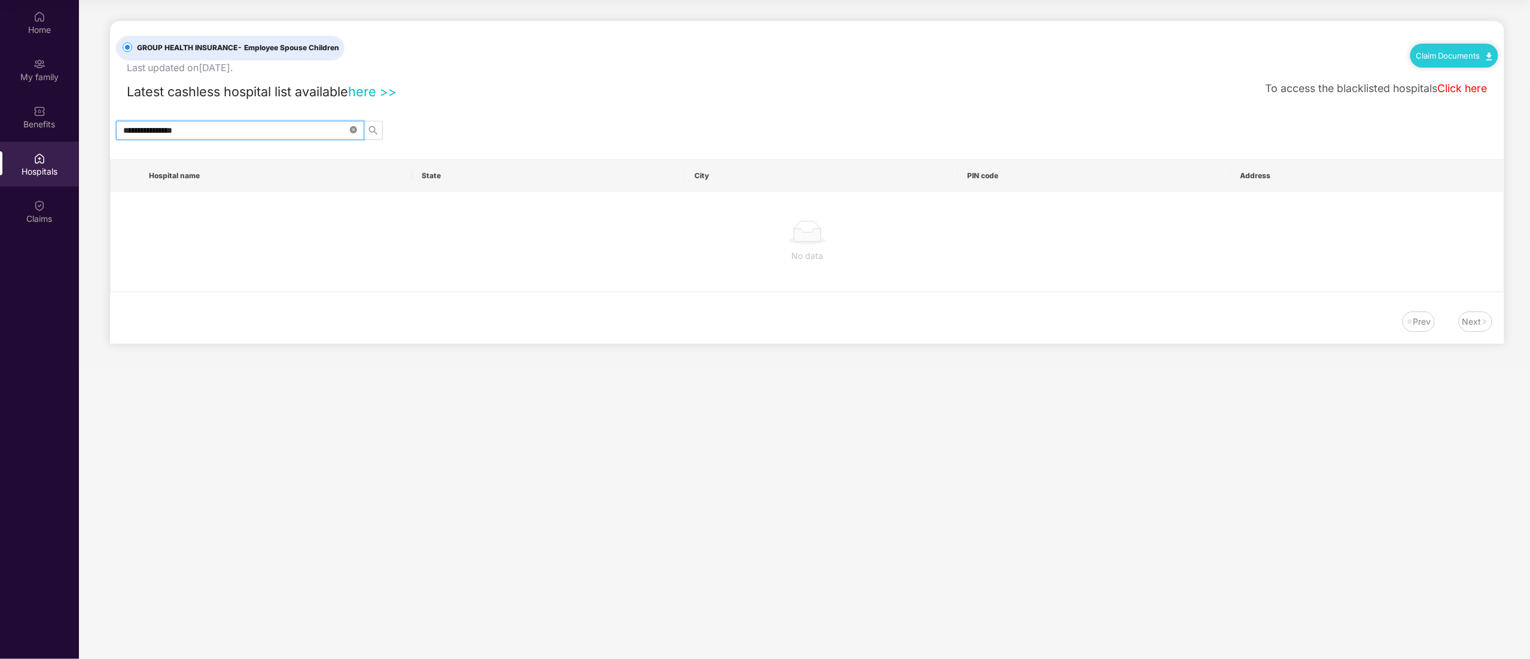
click at [354, 130] on icon "close-circle" at bounding box center [353, 129] width 7 height 7
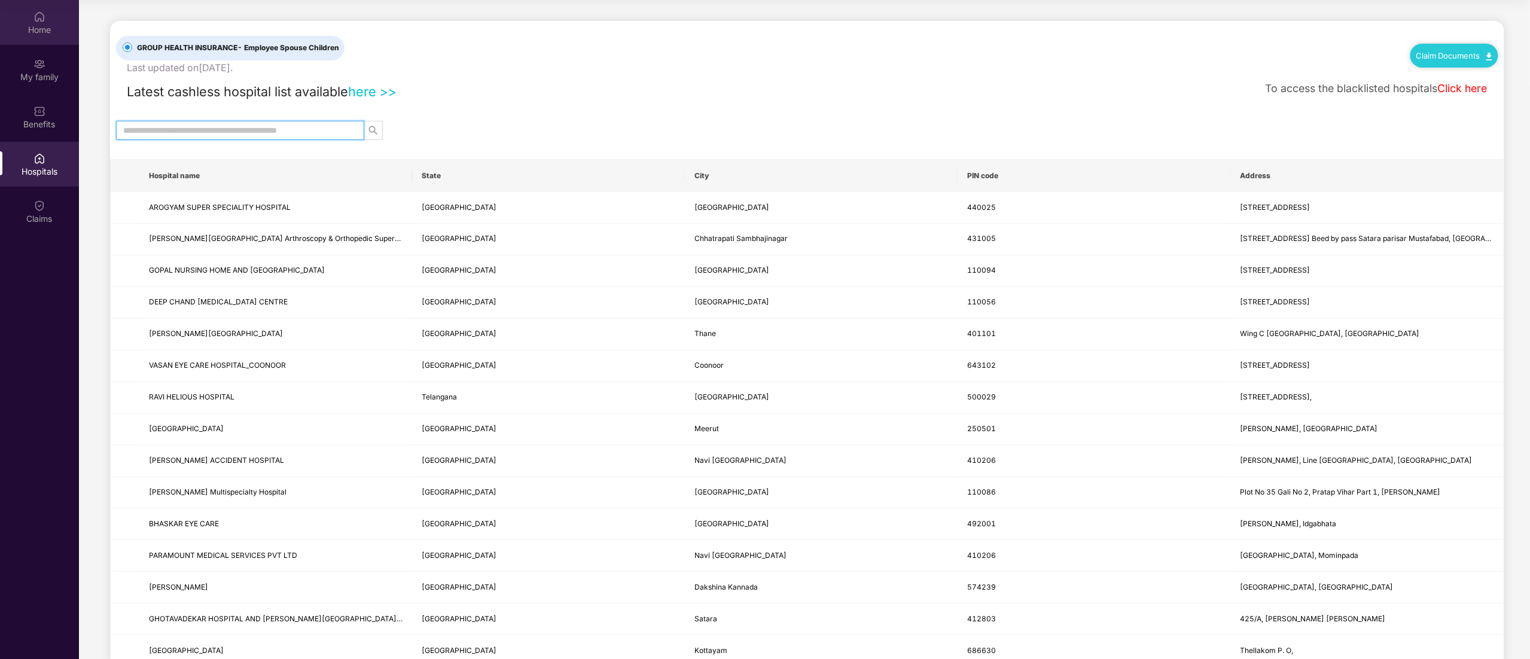
click at [22, 20] on div "Home" at bounding box center [39, 22] width 79 height 45
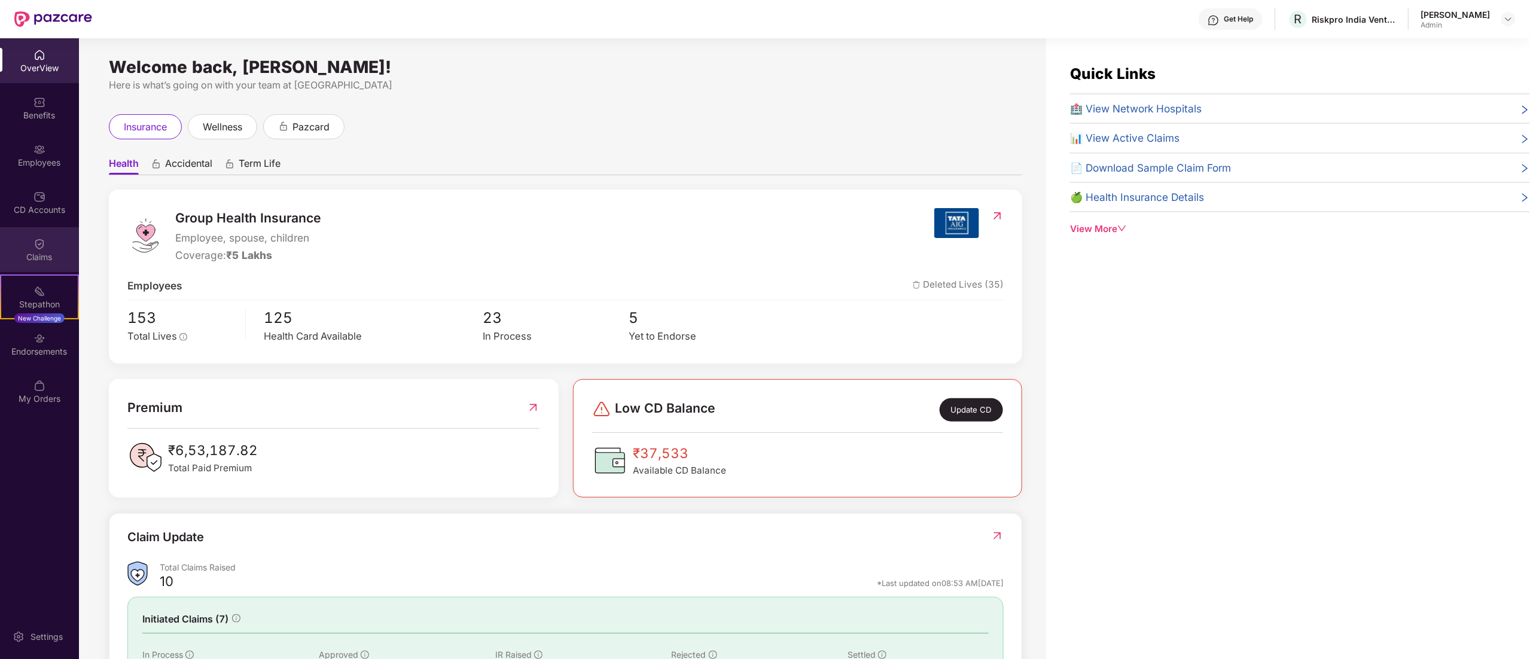
click at [41, 255] on div "Claims" at bounding box center [39, 257] width 79 height 12
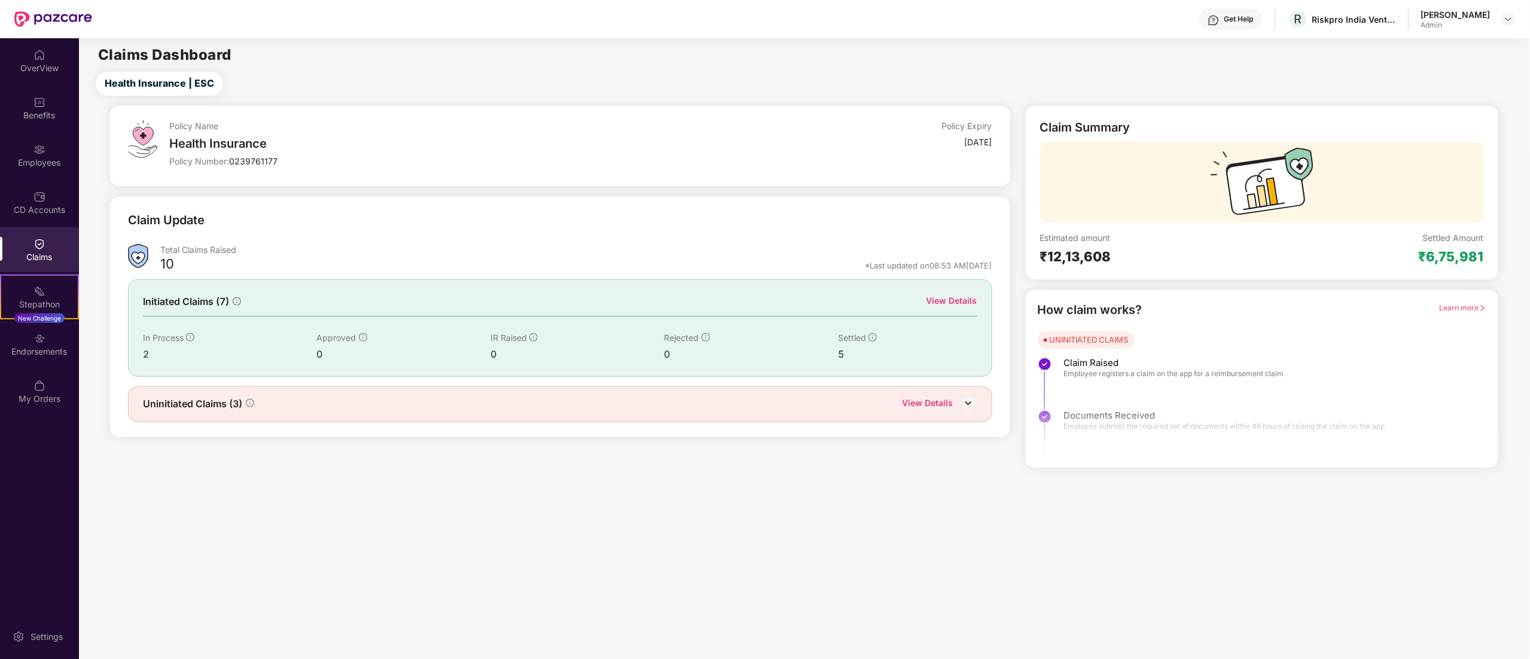
click at [967, 301] on div "View Details" at bounding box center [951, 300] width 51 height 13
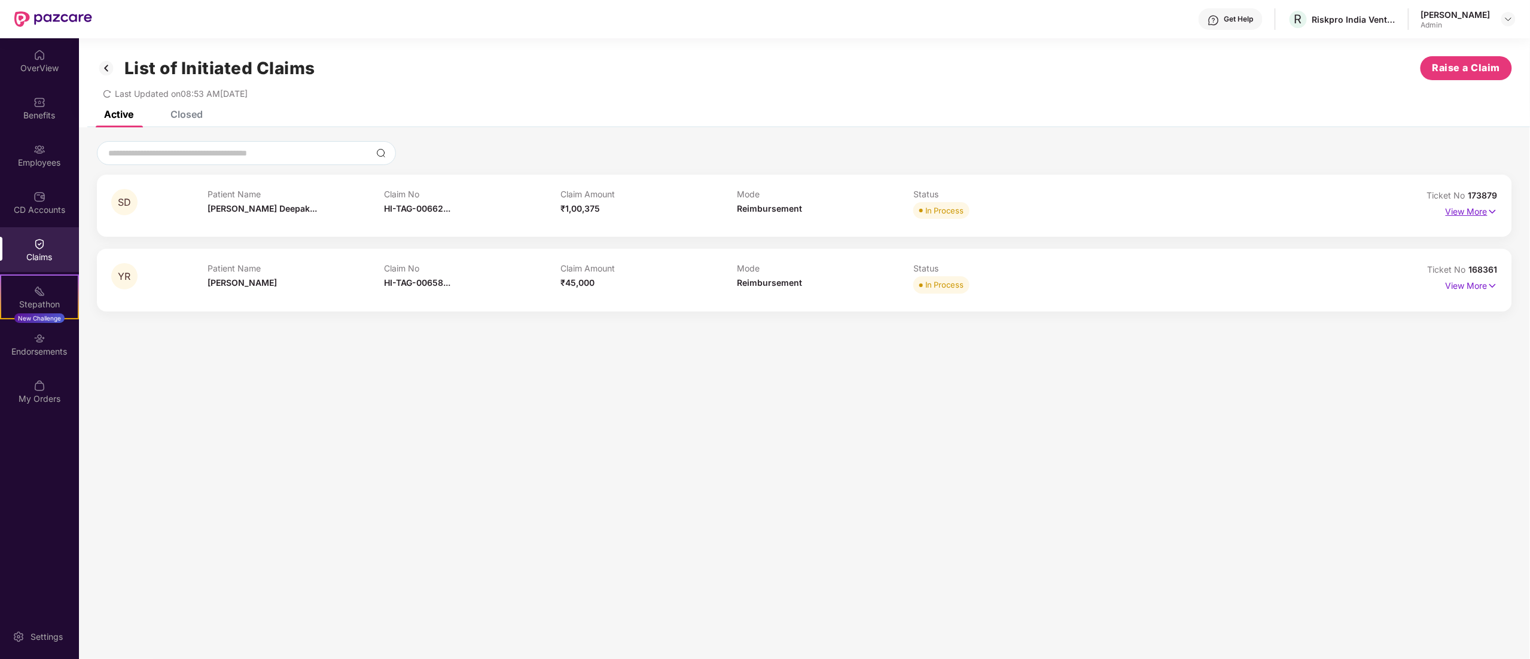
click at [1474, 210] on p "View More" at bounding box center [1471, 210] width 52 height 16
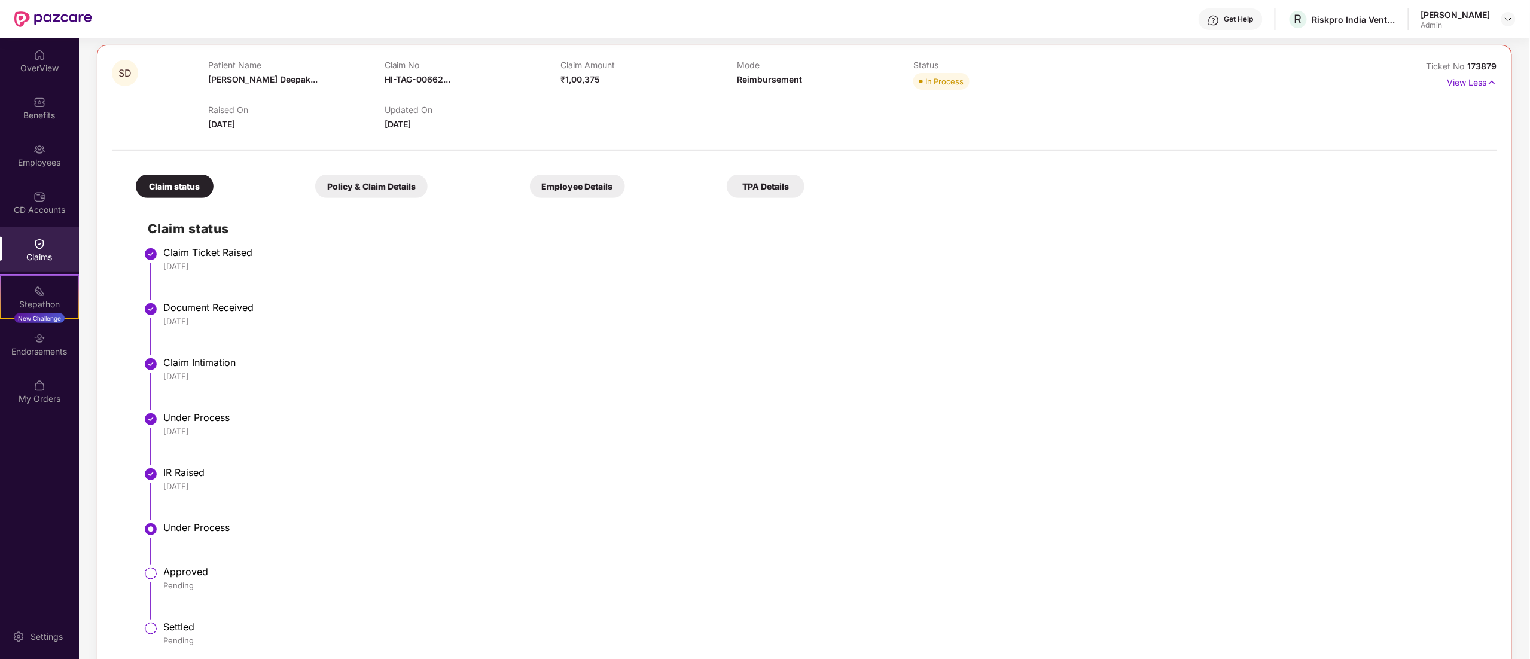
scroll to position [106, 0]
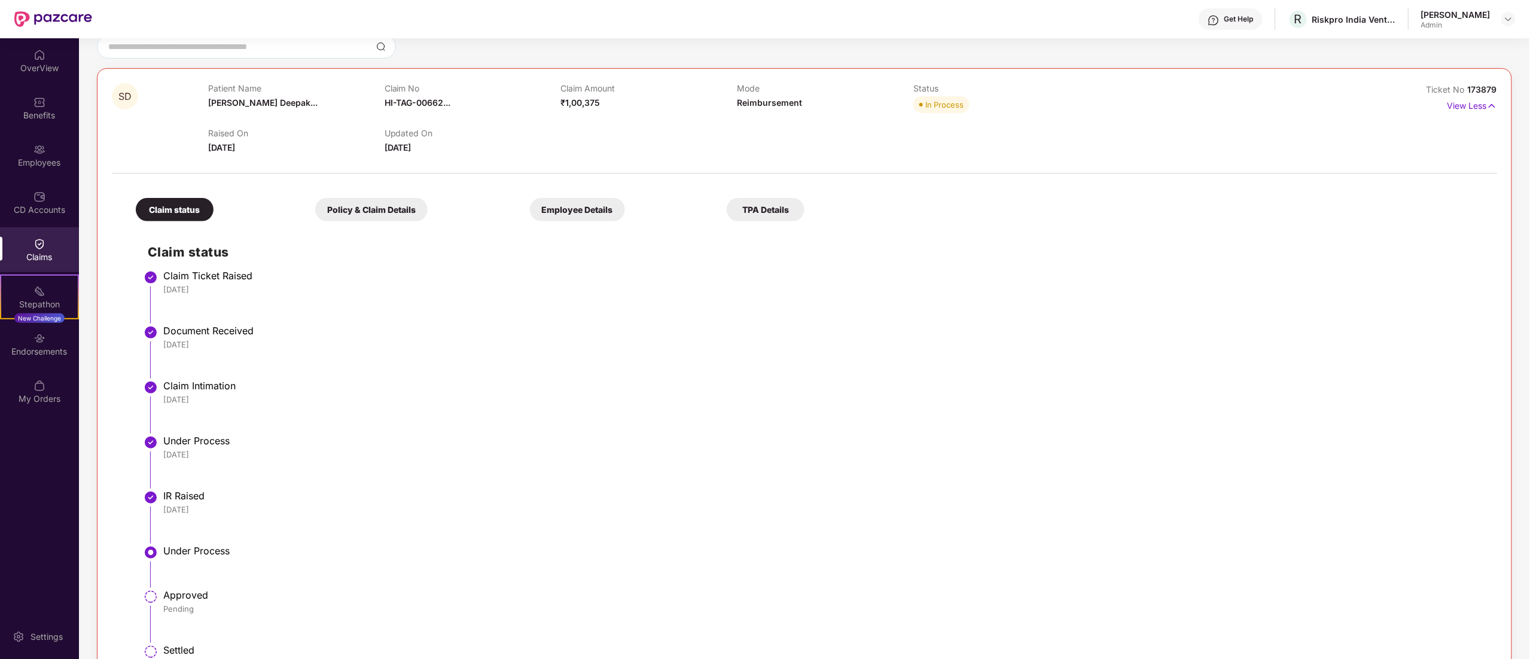
click at [450, 47] on div at bounding box center [804, 47] width 1415 height 24
drag, startPoint x: 226, startPoint y: 143, endPoint x: 571, endPoint y: 157, distance: 344.8
click at [571, 157] on div "SD Patient Name Sanket Deepak... Claim No HI-TAG-00662... Claim Amount ₹1,00,37…" at bounding box center [804, 380] width 1385 height 594
click at [575, 157] on div at bounding box center [804, 167] width 1385 height 25
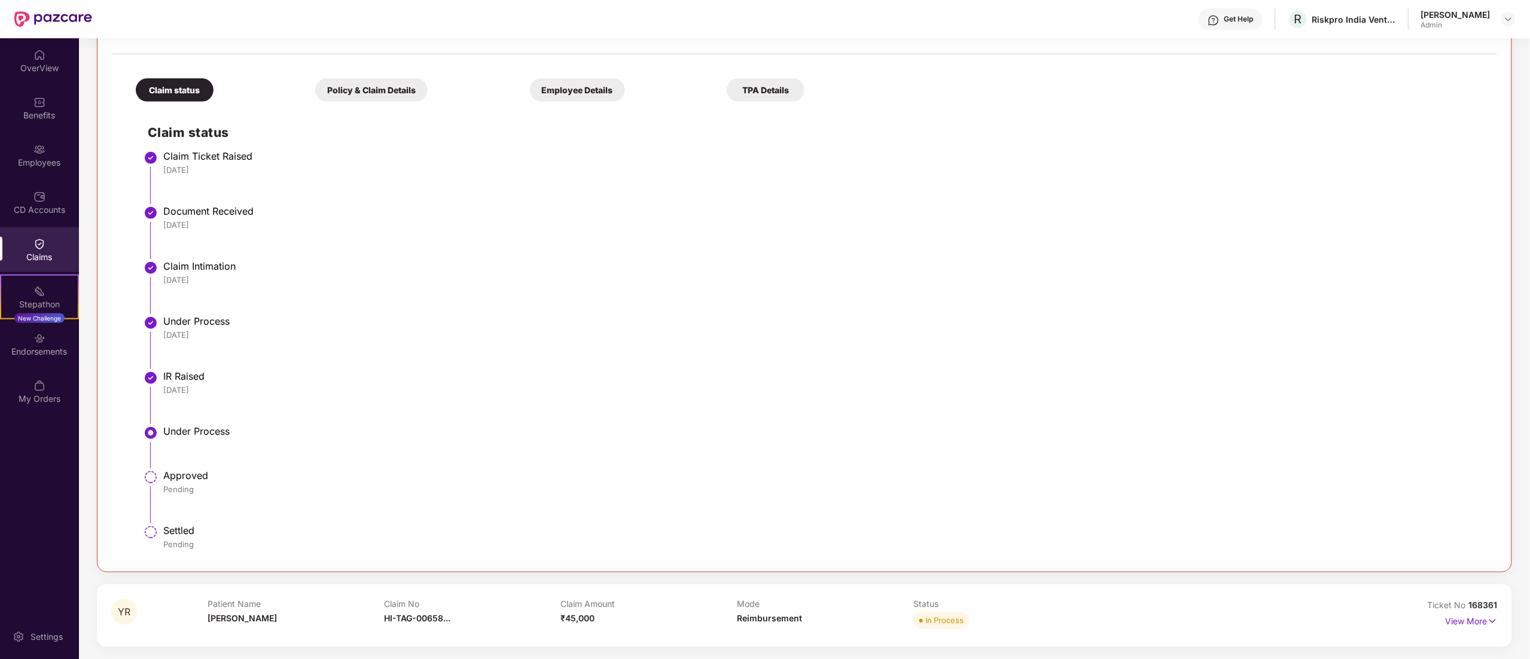
click at [31, 238] on div "Claims" at bounding box center [39, 249] width 79 height 45
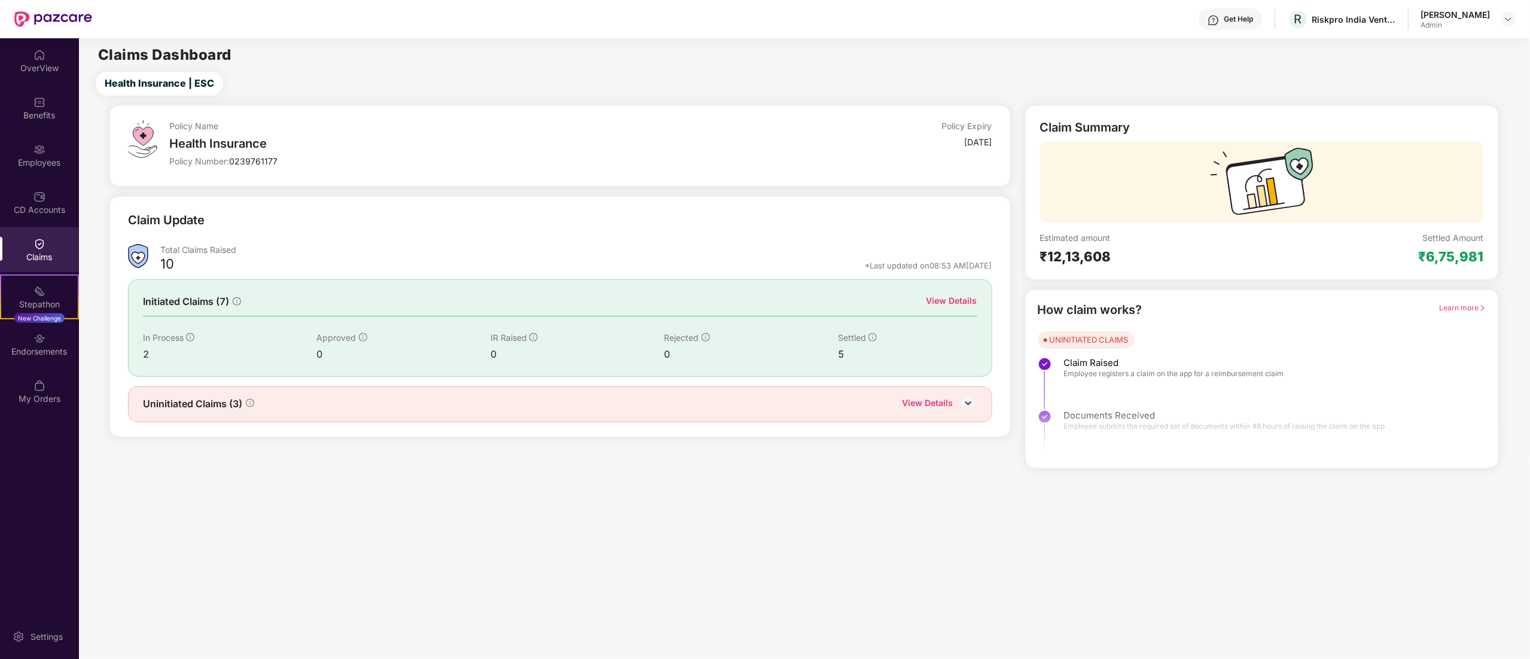
scroll to position [0, 0]
click at [974, 304] on div "View Details" at bounding box center [951, 300] width 51 height 13
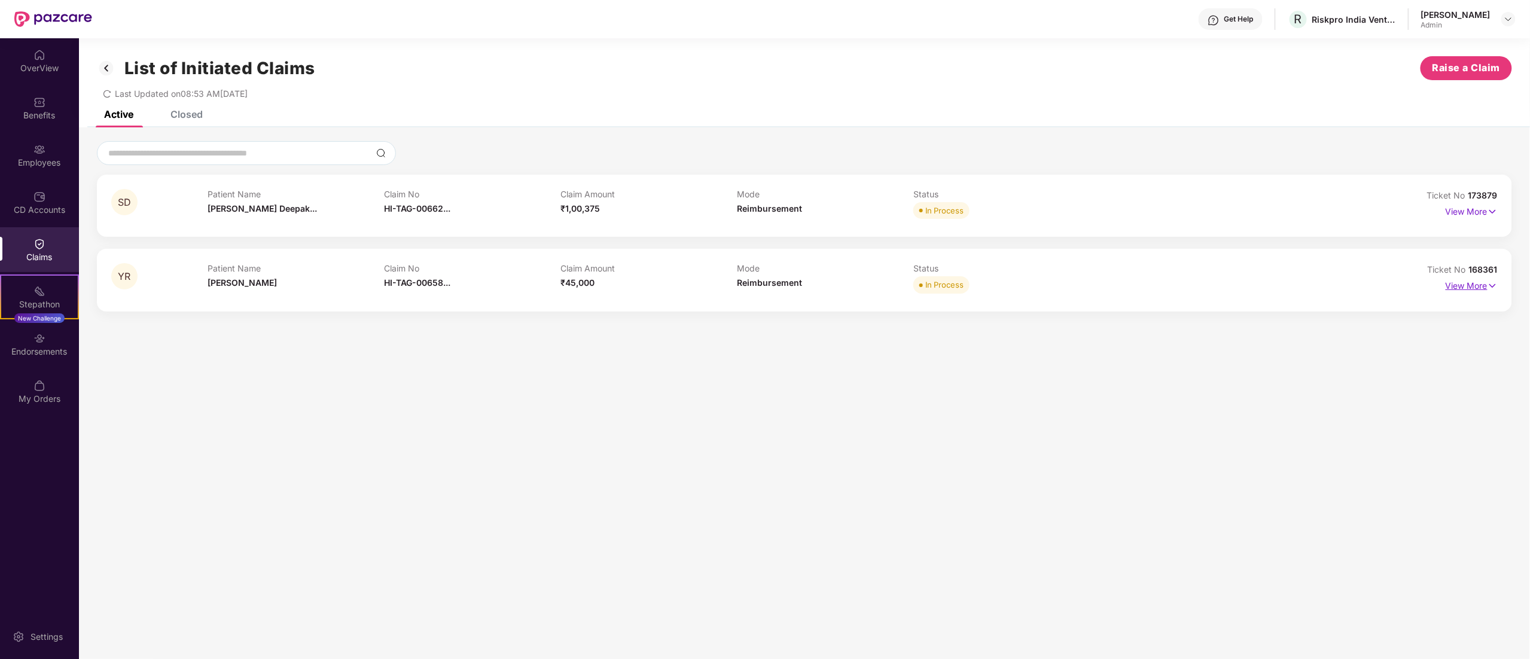
click at [1474, 286] on p "View More" at bounding box center [1471, 284] width 52 height 16
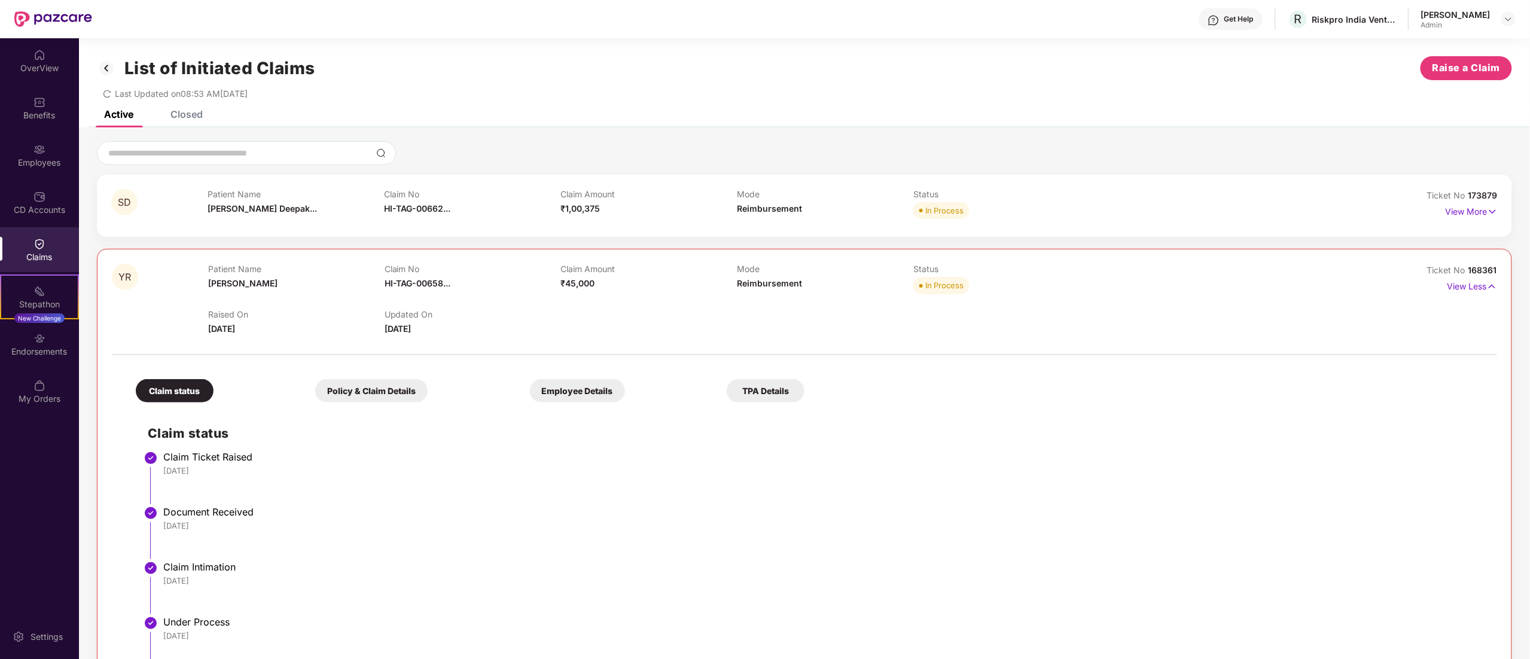
click at [840, 94] on div "Last Updated on 08:53 AM, 08 Oct 2025" at bounding box center [804, 89] width 1415 height 19
click at [1045, 76] on div "List of Initiated Claims Raise a Claim" at bounding box center [804, 68] width 1415 height 24
click at [1507, 14] on img at bounding box center [1508, 19] width 10 height 10
click at [1443, 47] on div "Switch to User view" at bounding box center [1451, 47] width 155 height 23
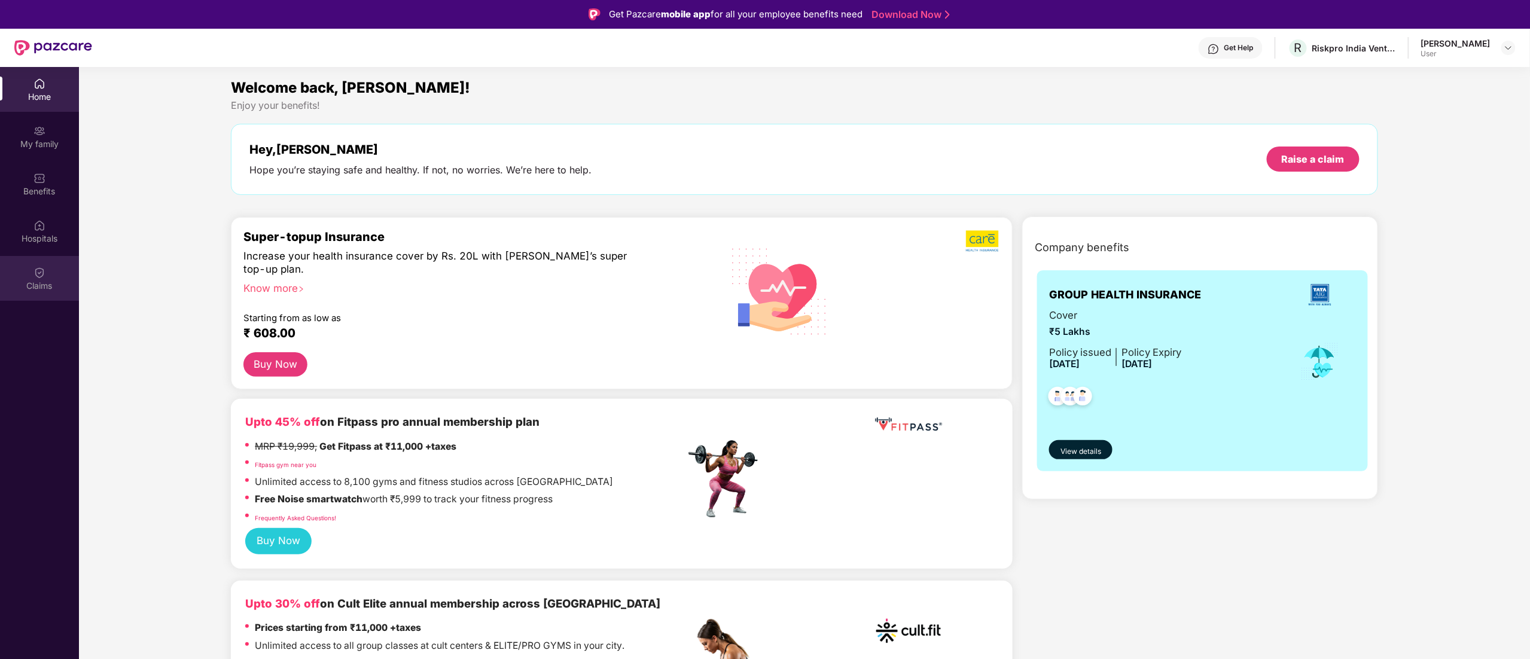
click at [38, 270] on img at bounding box center [39, 273] width 12 height 12
